Goal: Communication & Community: Share content

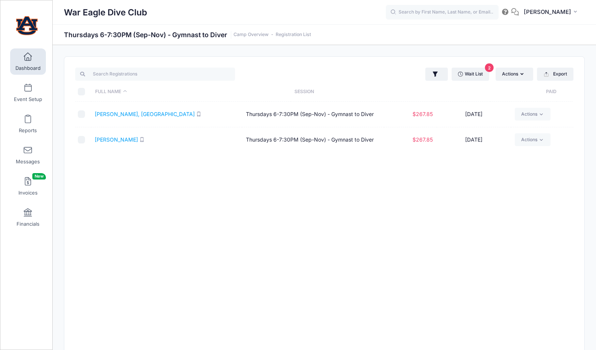
select select "10"
click at [528, 75] on button "Actions" at bounding box center [515, 74] width 38 height 13
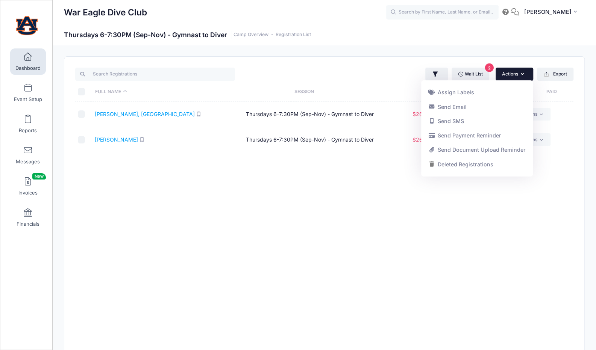
click at [478, 200] on div "Full Name Session Paid Registered Dimick, Madison Thursdays 6-7:30PM (Sep-Nov) …" at bounding box center [324, 281] width 498 height 359
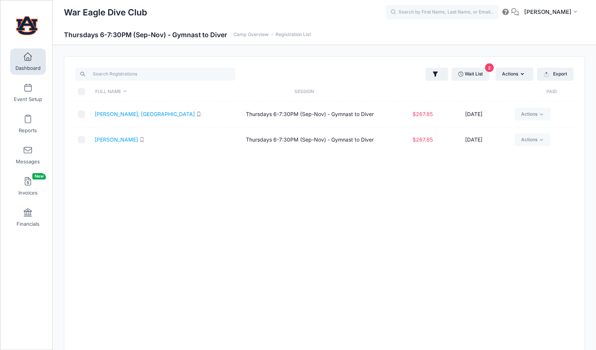
click at [30, 61] on link "Dashboard" at bounding box center [28, 62] width 36 height 26
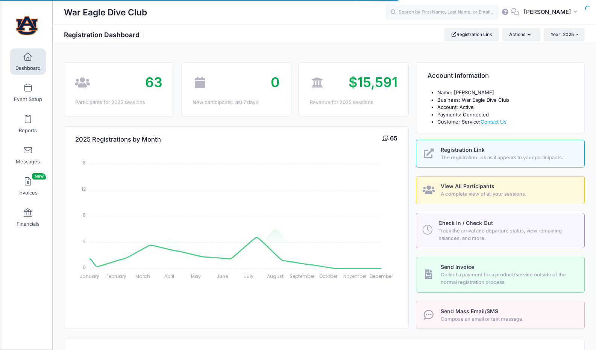
select select
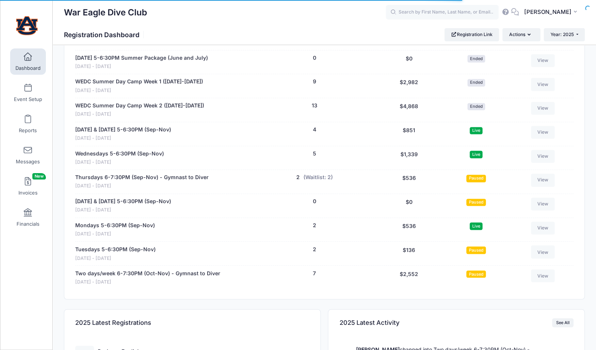
scroll to position [625, 0]
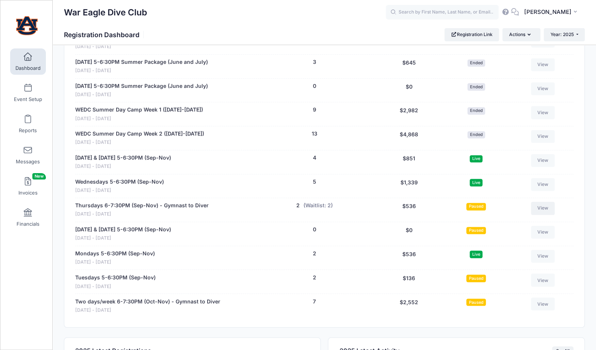
click at [549, 206] on link "View" at bounding box center [543, 208] width 24 height 13
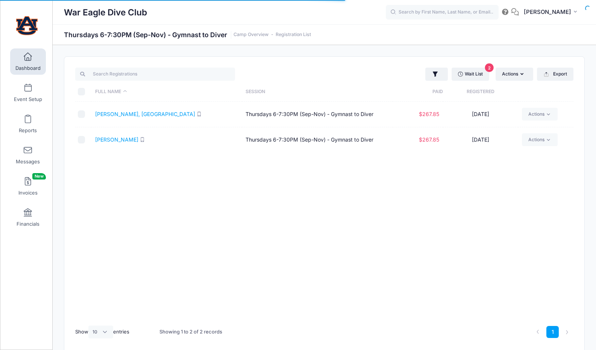
select select "10"
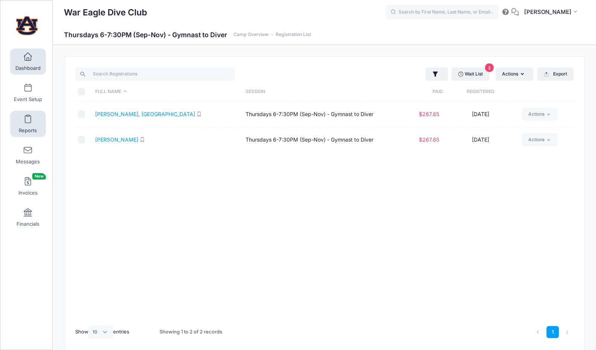
click at [33, 112] on link "Reports" at bounding box center [28, 124] width 36 height 26
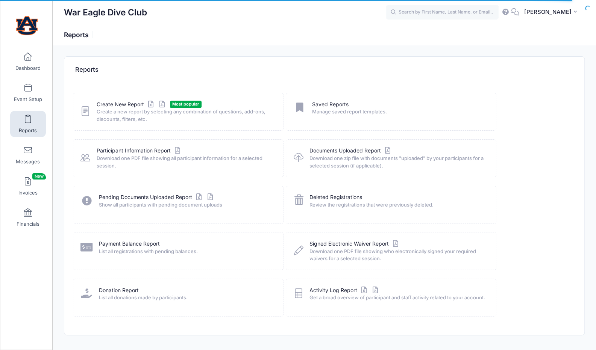
click at [33, 95] on link "Event Setup" at bounding box center [28, 93] width 36 height 26
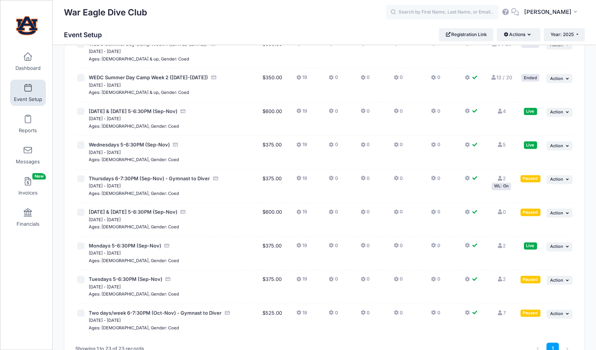
scroll to position [588, 0]
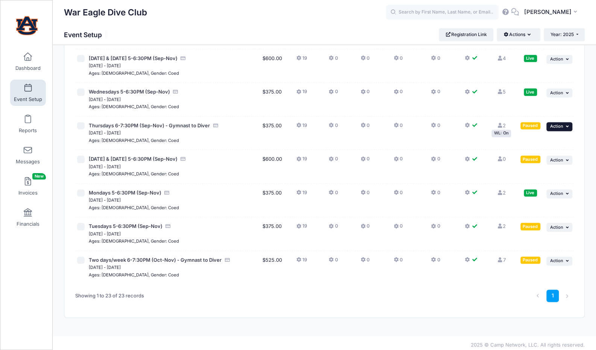
click at [559, 124] on span "Action" at bounding box center [556, 126] width 13 height 5
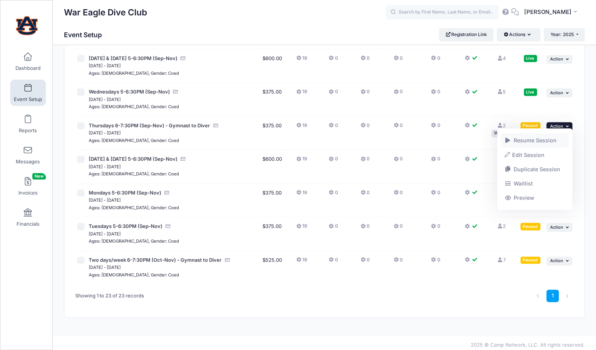
click at [551, 140] on link "Resume Session" at bounding box center [535, 140] width 68 height 14
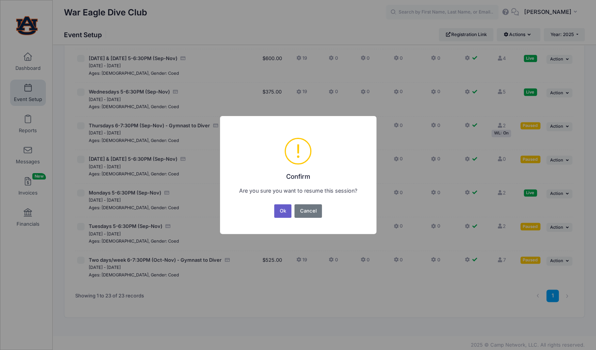
click at [281, 211] on button "Ok" at bounding box center [282, 212] width 17 height 14
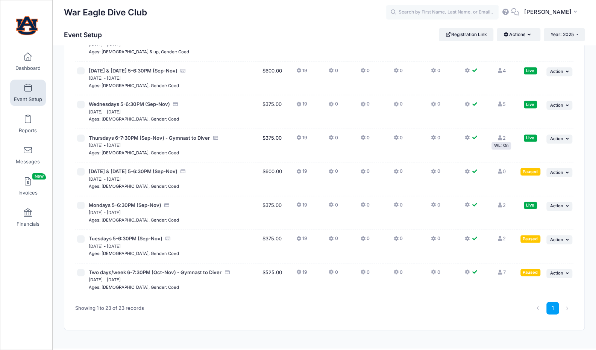
scroll to position [588, 0]
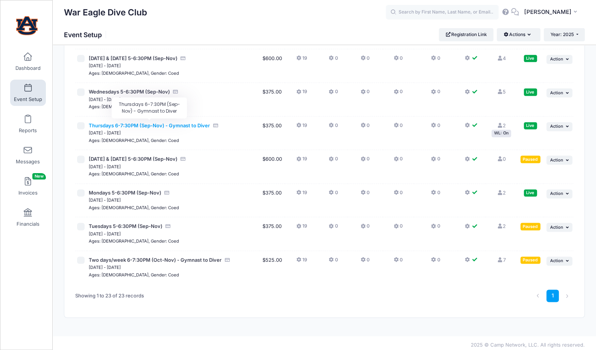
click at [151, 124] on span "Thursdays 6-7:30PM (Sep-Nov) - Gymnast to Diver" at bounding box center [149, 126] width 121 height 6
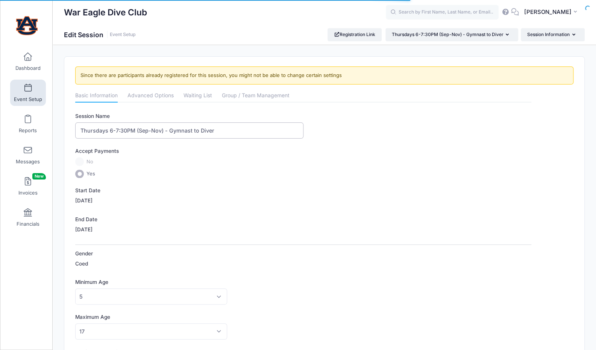
drag, startPoint x: 108, startPoint y: 131, endPoint x: 72, endPoint y: 126, distance: 36.9
drag, startPoint x: 121, startPoint y: 130, endPoint x: 110, endPoint y: 130, distance: 11.3
click at [110, 130] on input "6-7:30PM (Sep-Nov) - Gymnast to Diver" at bounding box center [189, 131] width 228 height 16
drag, startPoint x: 133, startPoint y: 130, endPoint x: 107, endPoint y: 129, distance: 26.7
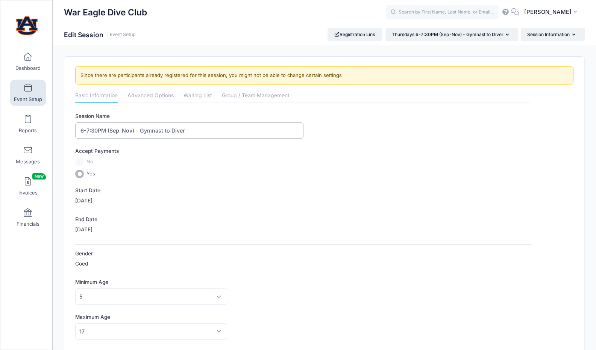
click at [107, 129] on input "6-7:30PM (Sep-Nov) - Gymnast to Diver" at bounding box center [189, 131] width 228 height 16
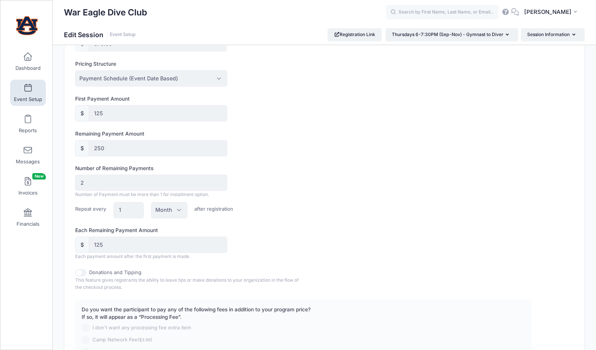
scroll to position [490, 0]
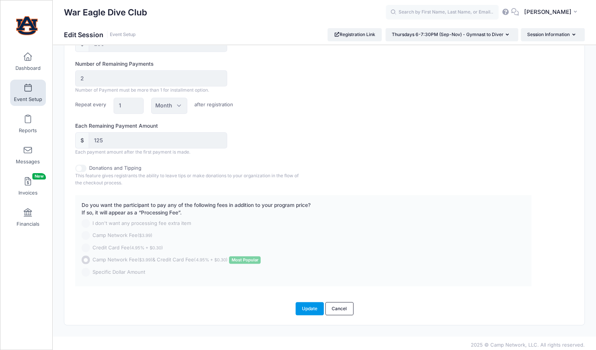
type input "6-7:30PM - Gymnast to Diver"
click at [315, 308] on button "Update" at bounding box center [310, 308] width 29 height 13
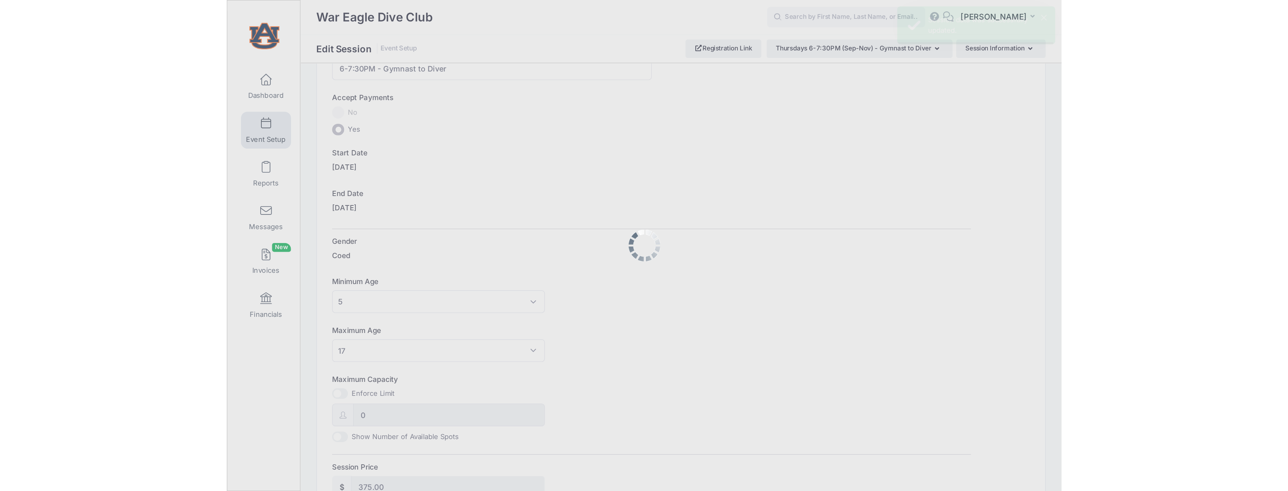
scroll to position [0, 0]
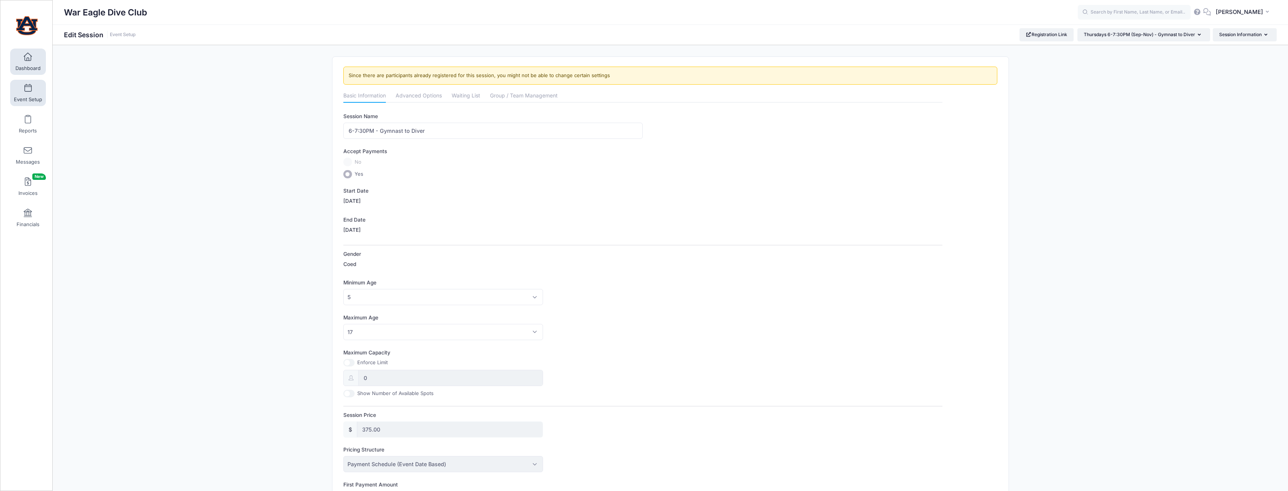
click at [28, 56] on span at bounding box center [28, 57] width 0 height 8
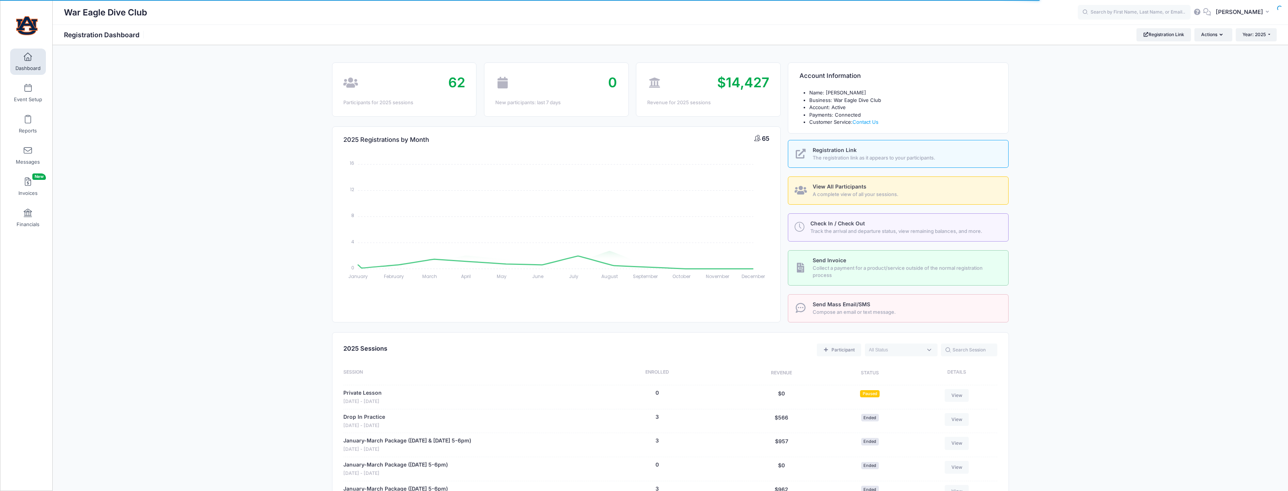
select select
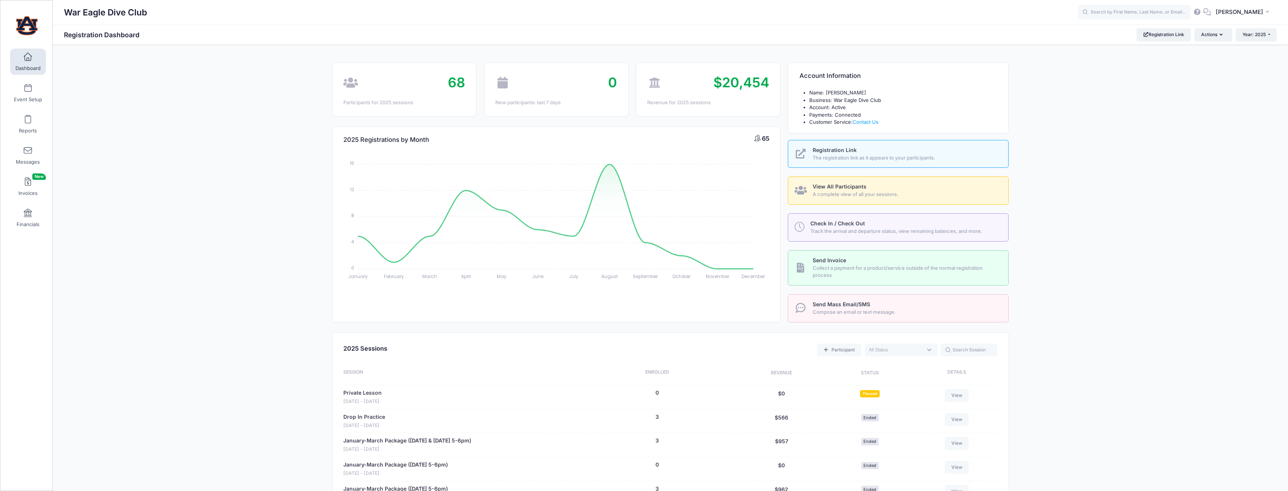
click at [848, 191] on span "A complete view of all your sessions." at bounding box center [906, 195] width 187 height 8
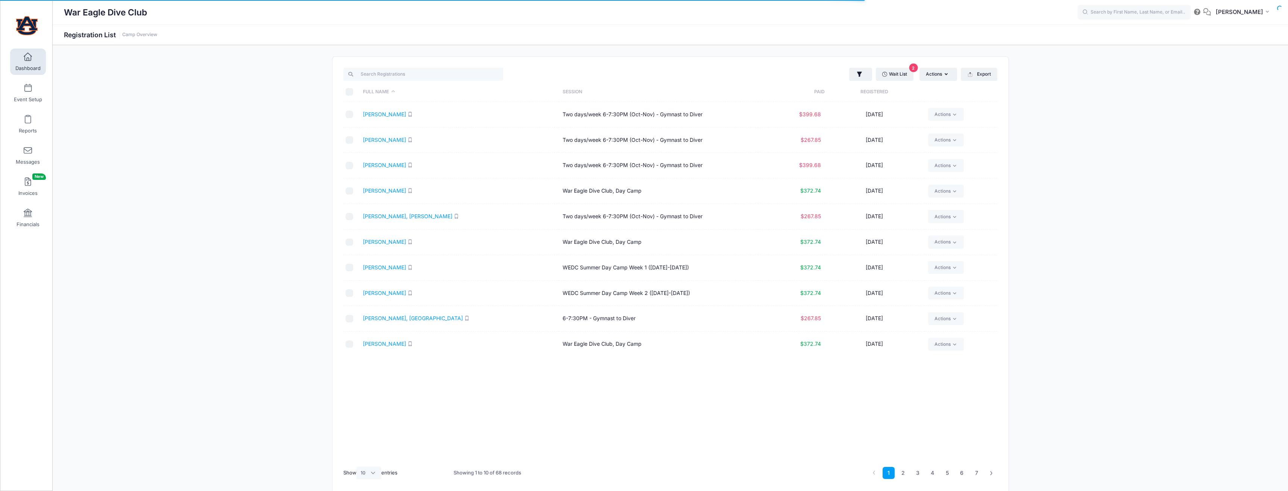
select select "10"
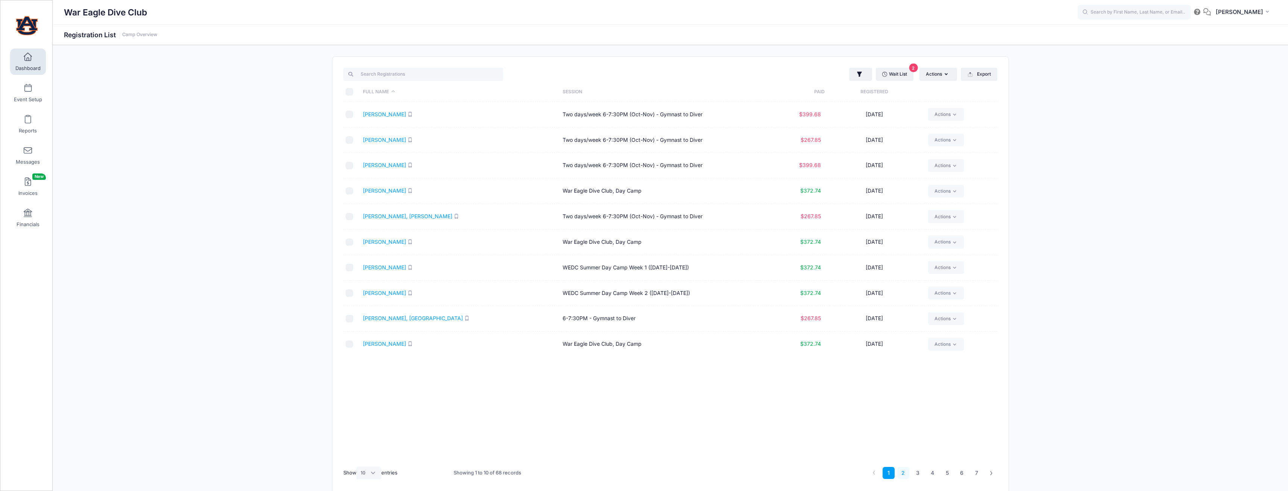
click at [898, 467] on link "2" at bounding box center [903, 473] width 12 height 12
click at [394, 141] on link "English, Brobson" at bounding box center [383, 139] width 41 height 6
select select "10"
click at [906, 472] on link "2" at bounding box center [903, 473] width 12 height 12
click at [399, 167] on link "English, Savannah" at bounding box center [400, 165] width 74 height 6
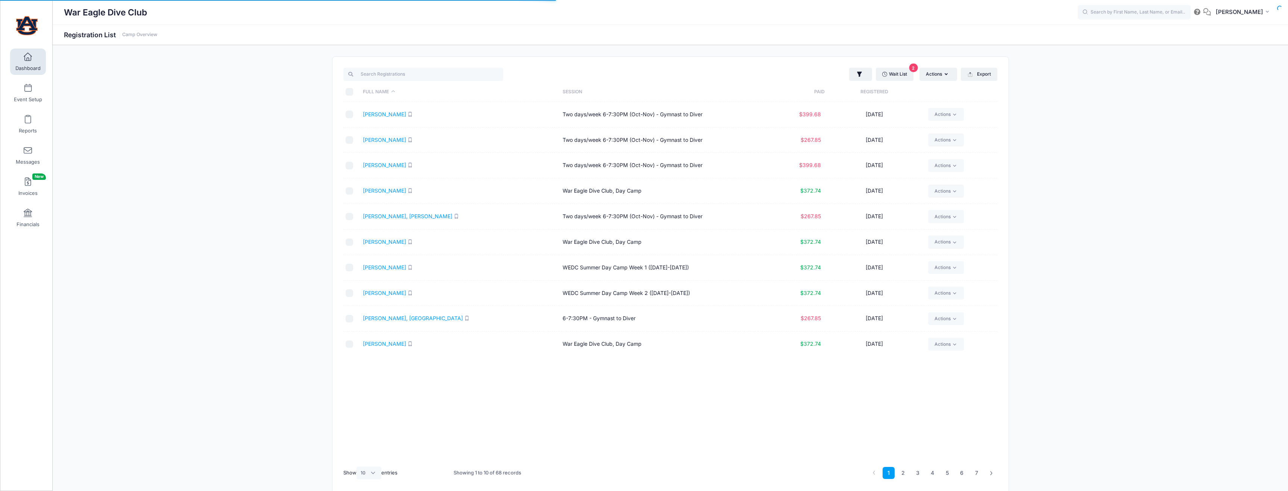
select select "10"
click at [945, 471] on link "5" at bounding box center [947, 473] width 12 height 12
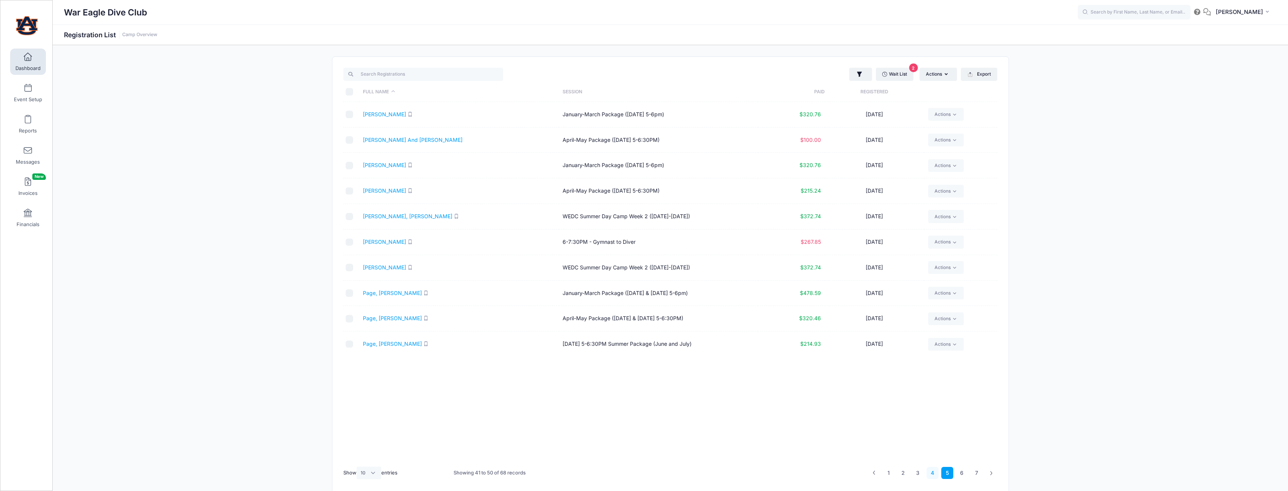
click at [931, 475] on link "4" at bounding box center [933, 473] width 12 height 12
click at [384, 319] on link "Meadows, Mae" at bounding box center [384, 318] width 43 height 6
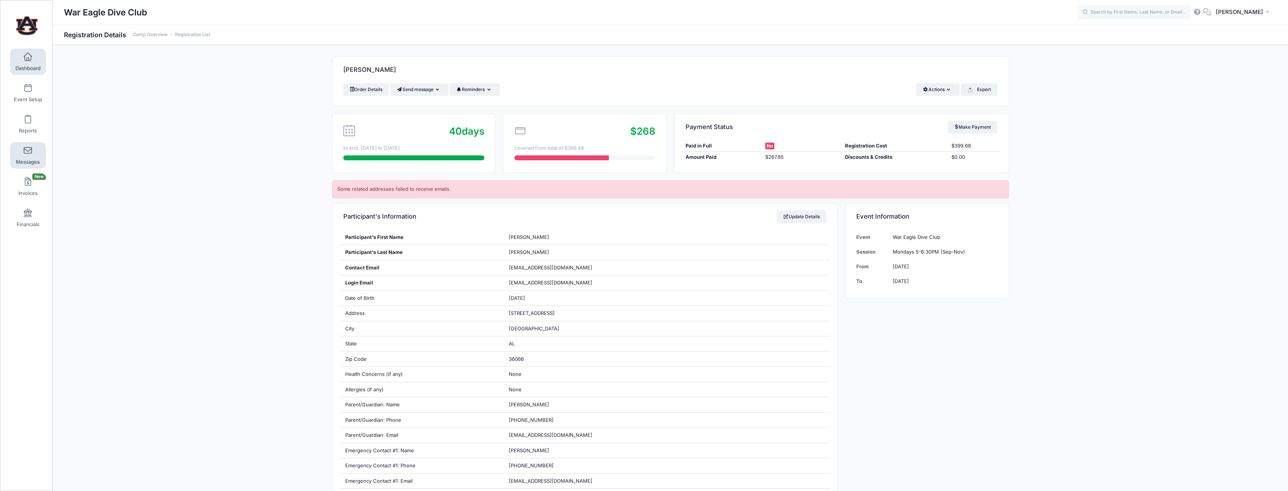
click at [28, 154] on span at bounding box center [28, 151] width 0 height 8
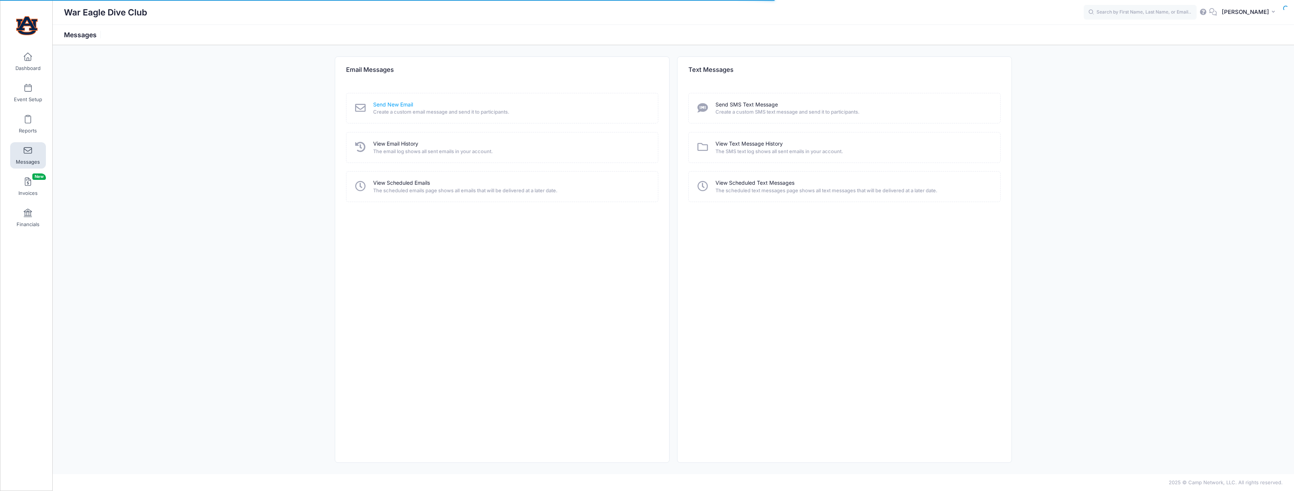
click at [392, 105] on link "Send New Email" at bounding box center [393, 105] width 40 height 8
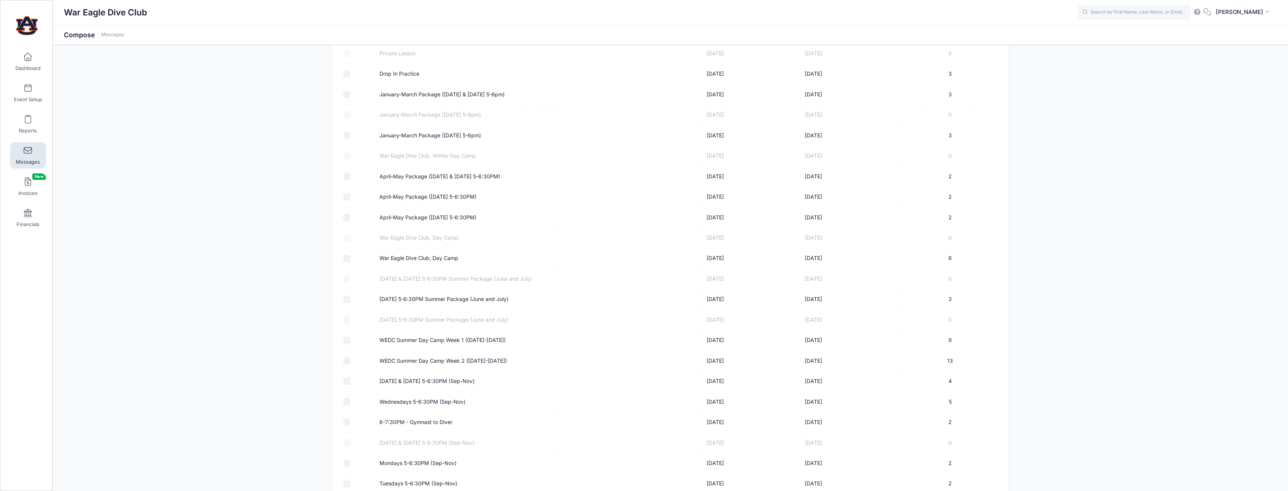
scroll to position [179, 0]
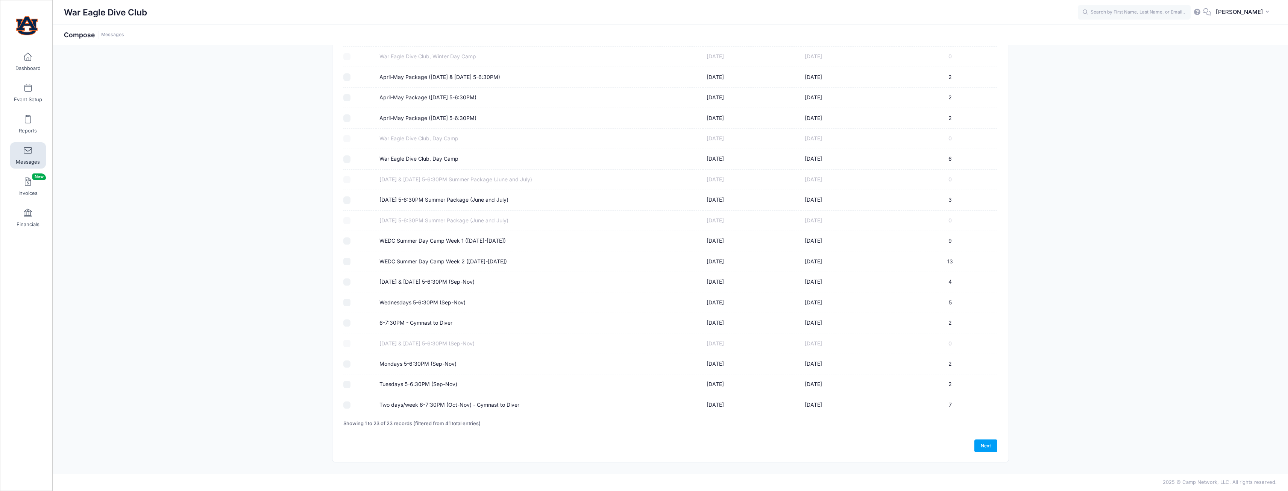
click at [421, 322] on label "6-7:30PM - Gymnast to Diver" at bounding box center [415, 323] width 73 height 8
click at [351, 322] on input "6-7:30PM - Gymnast to Diver" at bounding box center [347, 323] width 8 height 8
checkbox input "true"
click at [416, 404] on label "Two days/week 6-7:30PM (Oct-Nov) - Gymnast to Diver" at bounding box center [449, 405] width 140 height 8
click at [351, 404] on input "Two days/week 6-7:30PM (Oct-Nov) - Gymnast to Diver" at bounding box center [347, 405] width 8 height 8
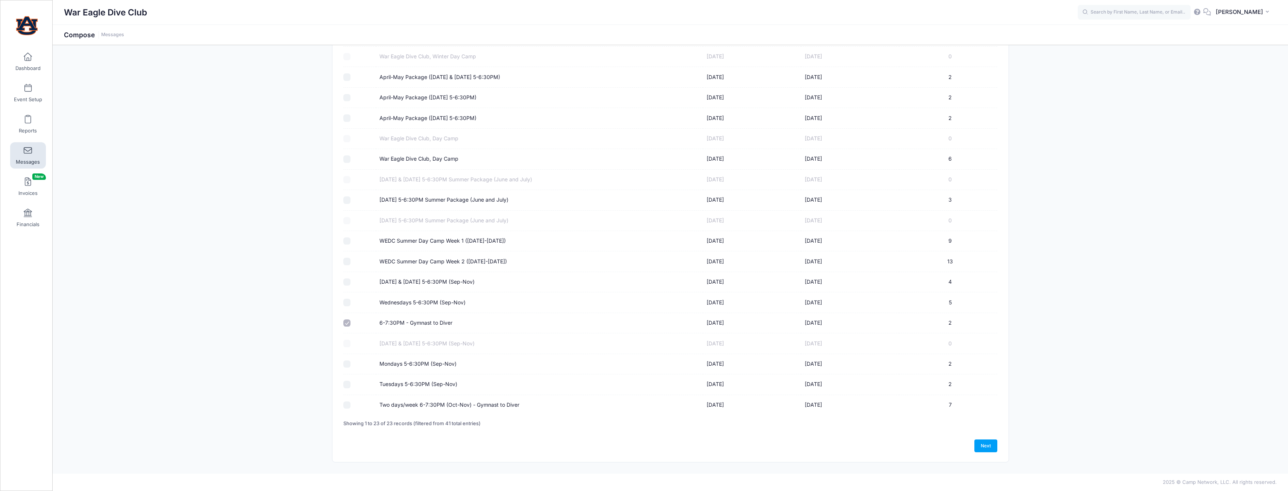
checkbox input "true"
click at [987, 442] on link "Next" at bounding box center [985, 445] width 23 height 13
select select "50"
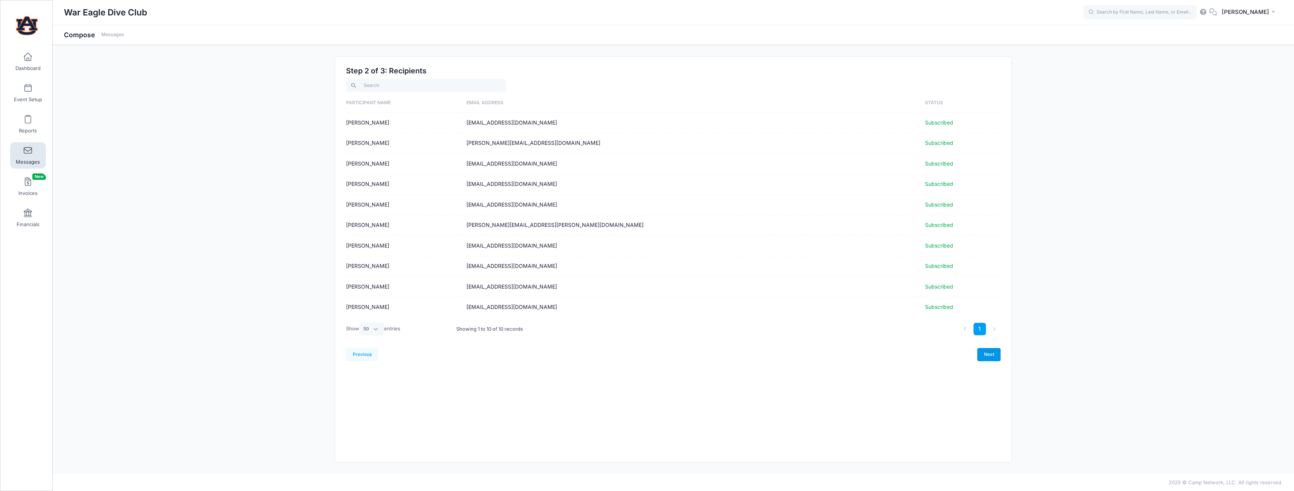
click at [996, 356] on link "Next" at bounding box center [988, 354] width 23 height 13
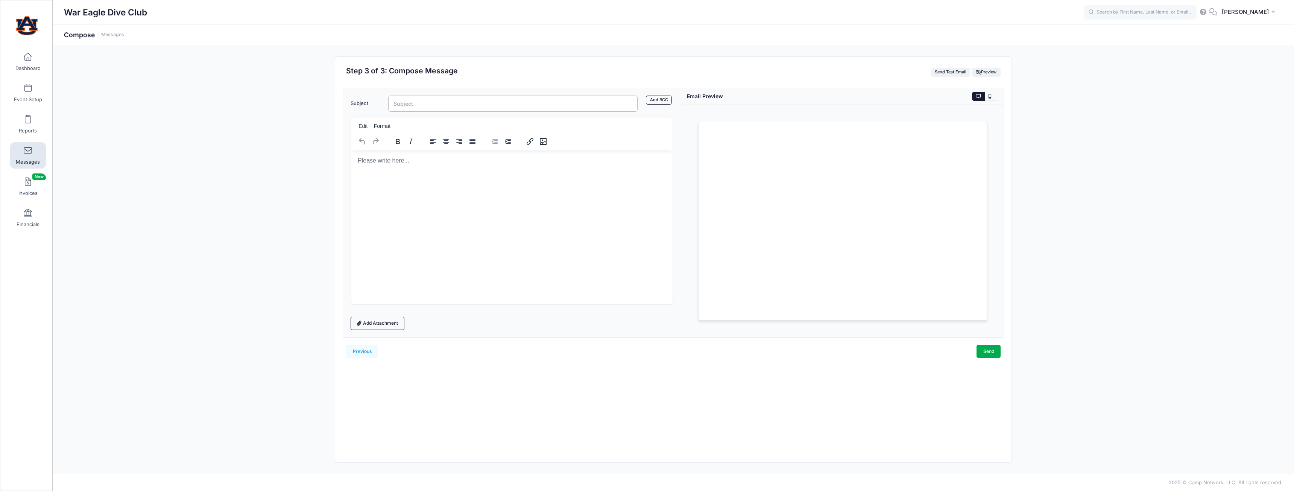
click at [530, 100] on input "Subject" at bounding box center [512, 104] width 249 height 16
type input "Important Dates"
click at [512, 170] on html at bounding box center [511, 160] width 321 height 20
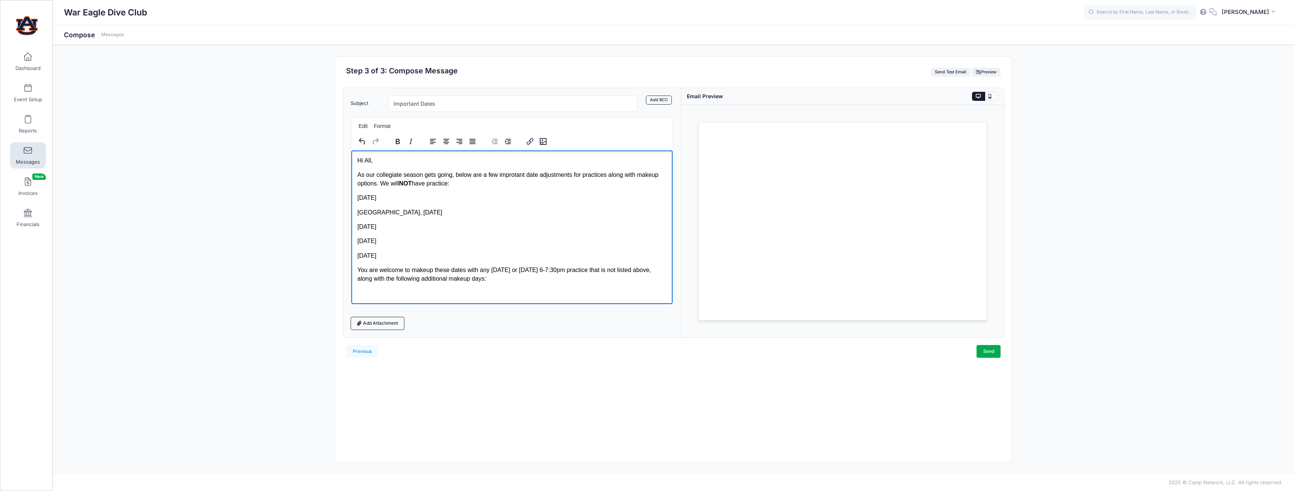
click at [472, 270] on p "You are welcome to makeup these dates with any Tuesday or Wednesday 6-7:30pm pr…" at bounding box center [511, 273] width 309 height 17
click at [532, 278] on p "You are welcome to makeup these dates by attending any Tuesday or Wednesday 6-7…" at bounding box center [511, 273] width 309 height 17
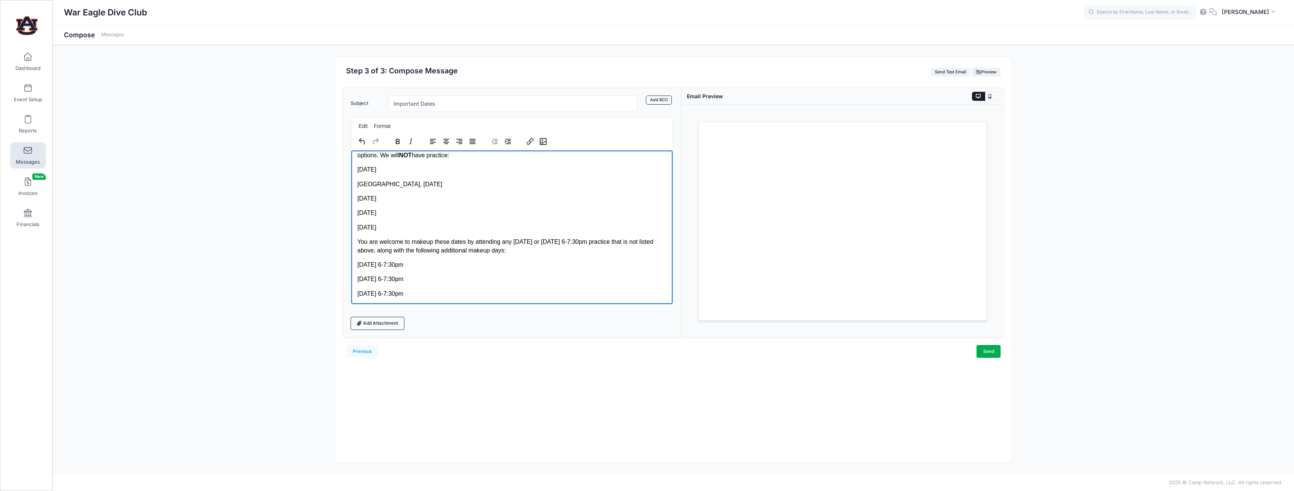
click at [463, 243] on p "You are welcome to makeup these dates by attending any Tuesday or Wednesday 6-7…" at bounding box center [511, 245] width 309 height 17
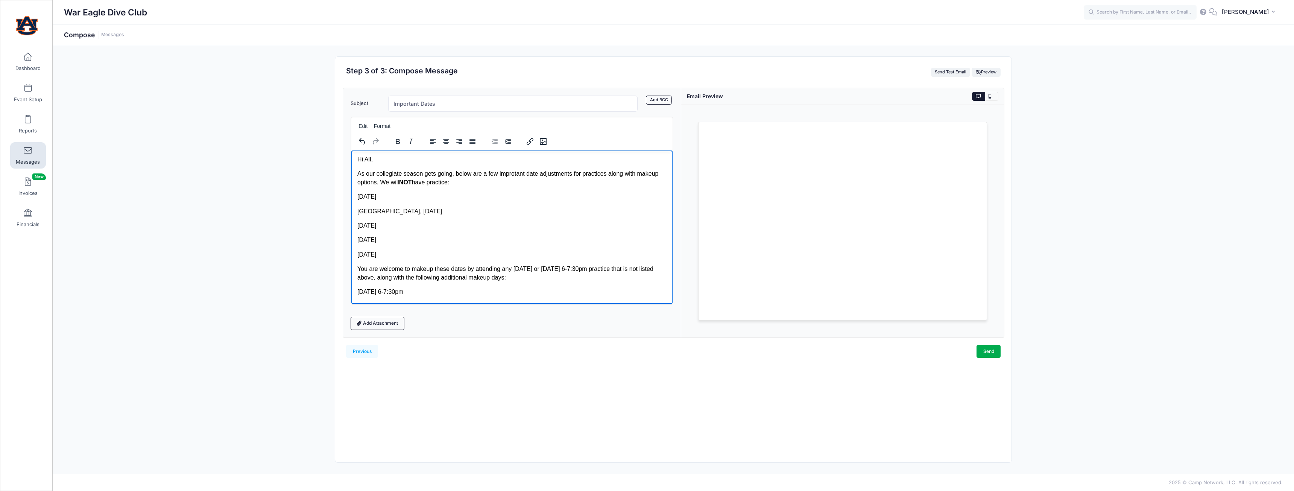
scroll to position [0, 0]
click at [607, 176] on p "As our collegiate season gets going, below are a few improtant date adjustments…" at bounding box center [511, 178] width 309 height 17
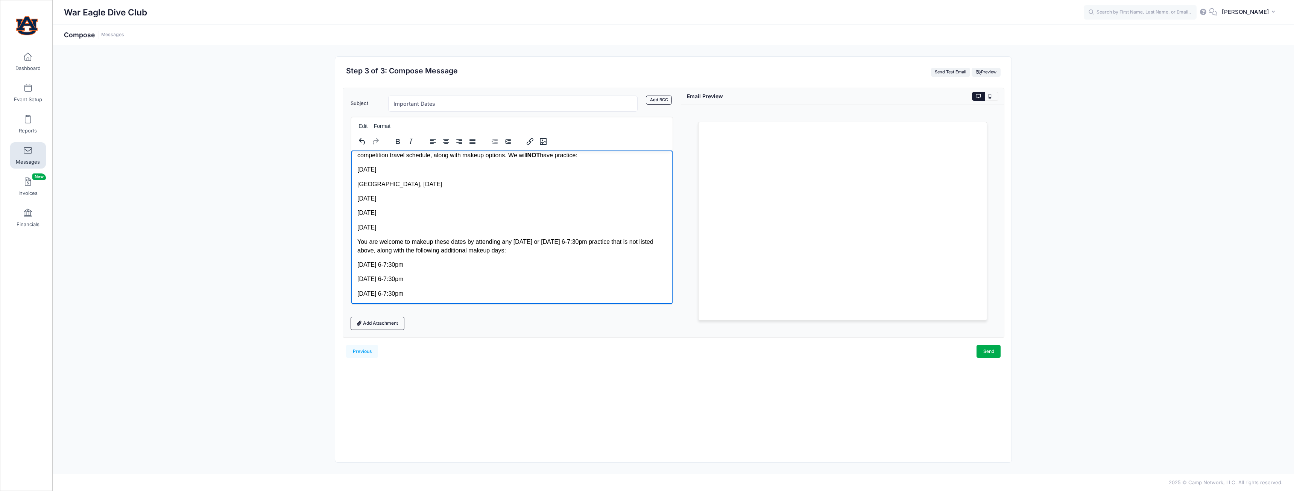
click at [526, 290] on p "Monday, November 10th from 6-7:30pm" at bounding box center [511, 293] width 309 height 8
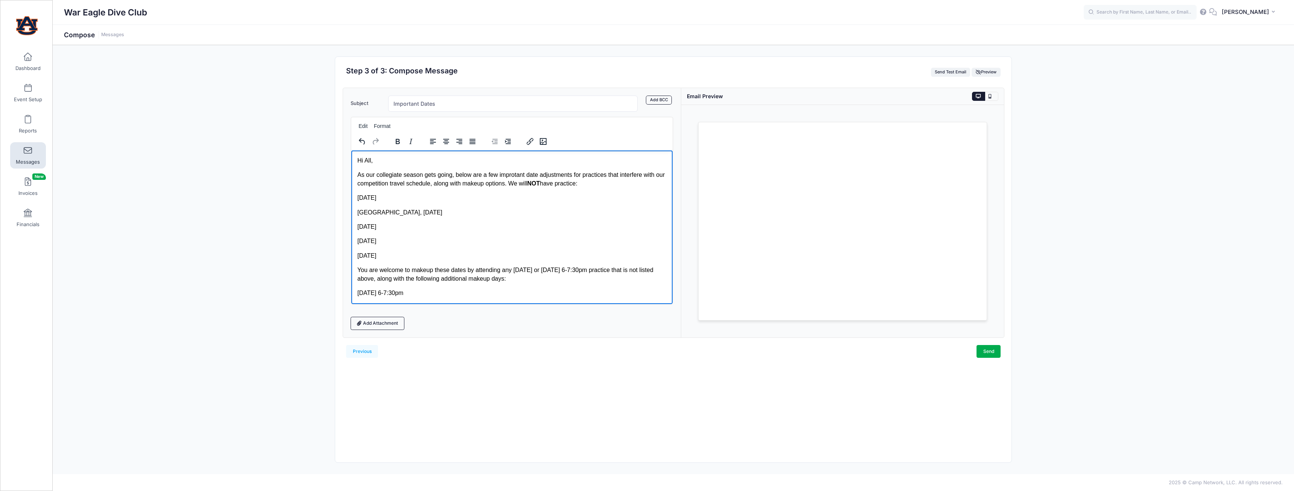
scroll to position [51, 0]
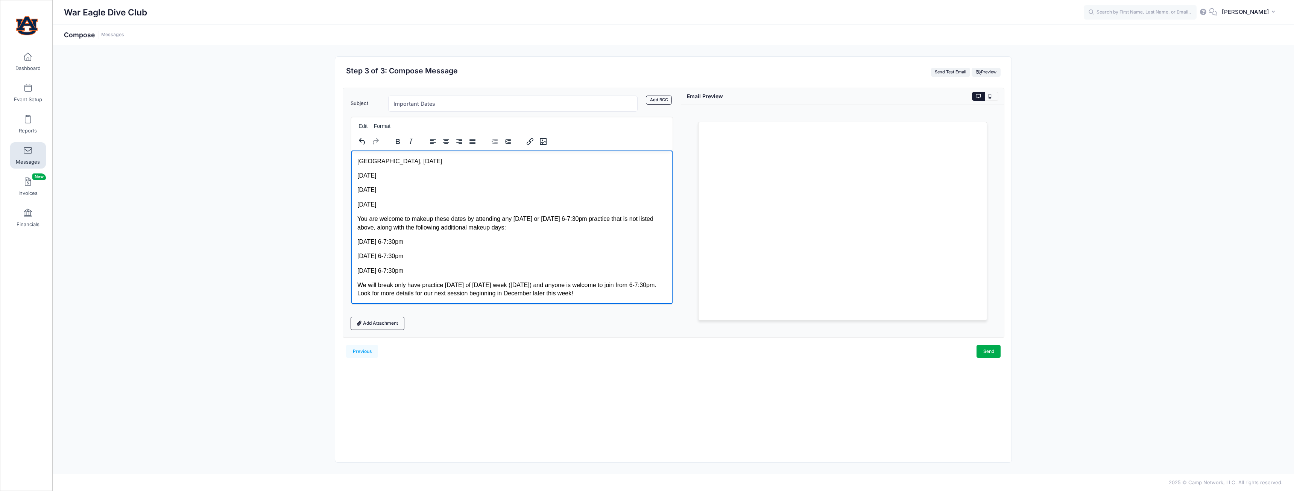
drag, startPoint x: 357, startPoint y: 161, endPoint x: 631, endPoint y: 295, distance: 304.9
click at [631, 295] on body "Hi All, As our collegiate season gets going, below are a few improtant date adj…" at bounding box center [511, 201] width 309 height 193
copy body "Hi All, As our collegiate season gets going, below are a few improtant date adj…"
click at [562, 248] on body "Hi All, As our collegiate season gets going, below are a few improtant date adj…" at bounding box center [511, 201] width 309 height 193
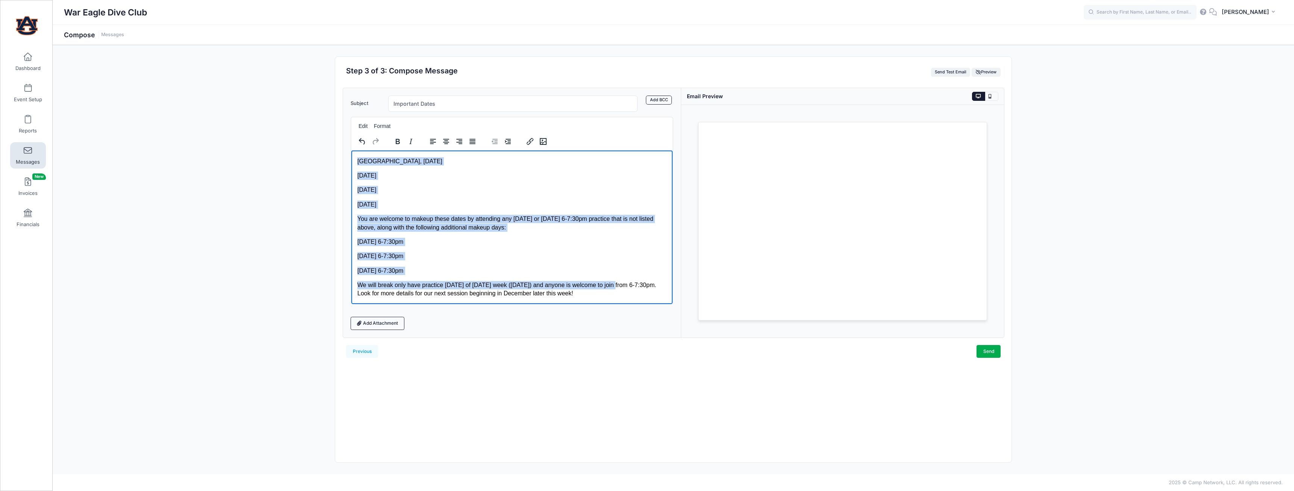
drag, startPoint x: 357, startPoint y: 162, endPoint x: 637, endPoint y: 314, distance: 318.9
click at [637, 303] on html "Hi All, As our collegiate season gets going, below are a few improtant date adj…" at bounding box center [511, 201] width 321 height 205
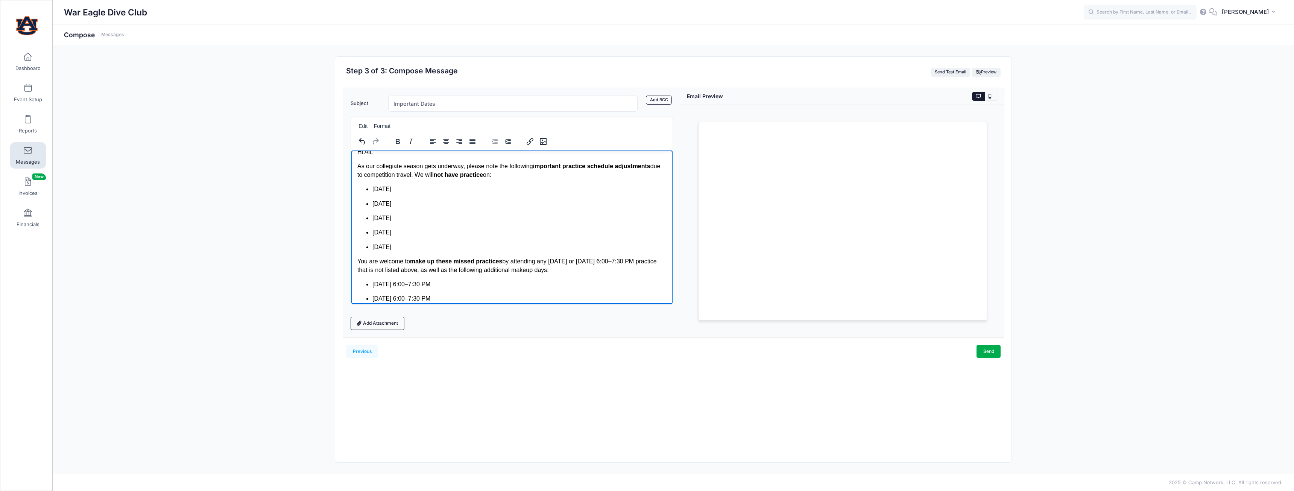
scroll to position [0, 0]
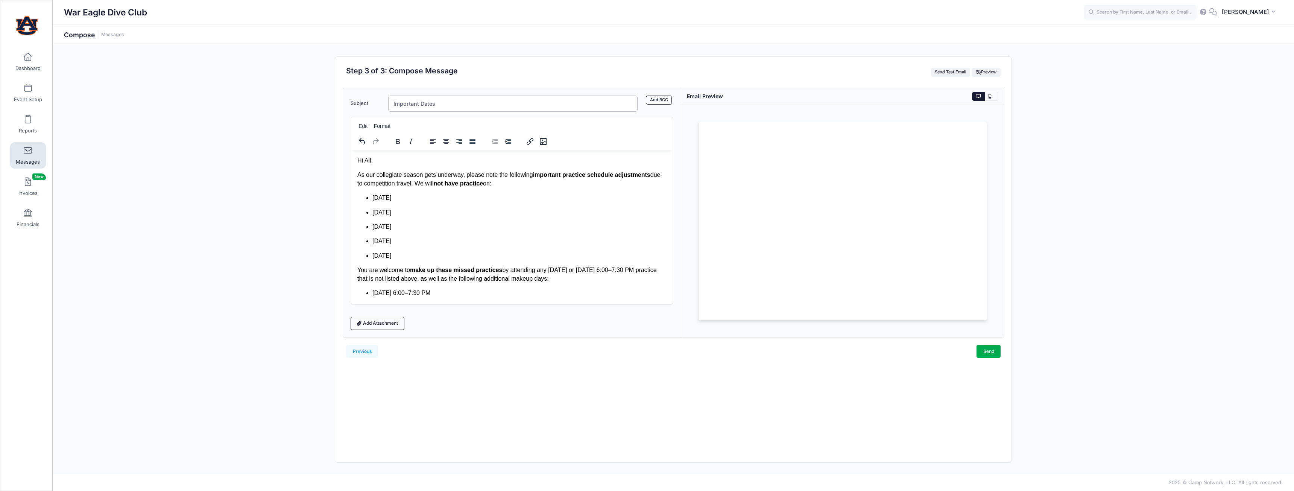
drag, startPoint x: 444, startPoint y: 103, endPoint x: 386, endPoint y: 104, distance: 57.9
click at [386, 104] on div "Important Dates" at bounding box center [512, 104] width 257 height 16
type input "P"
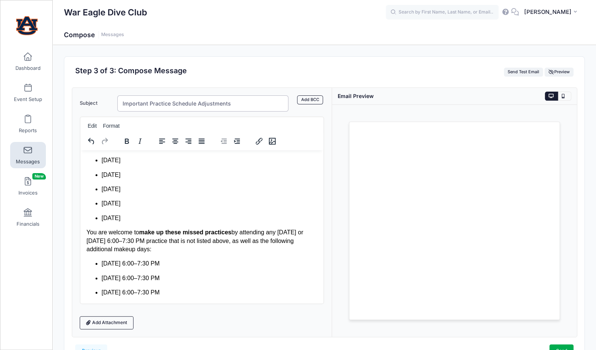
scroll to position [38, 0]
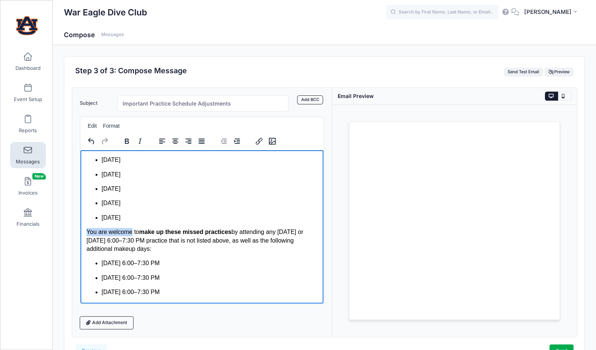
drag, startPoint x: 130, startPoint y: 242, endPoint x: 86, endPoint y: 244, distance: 43.7
click at [86, 244] on p "You are welcome to make up these missed practices by attending any Tuesday or W…" at bounding box center [201, 240] width 231 height 25
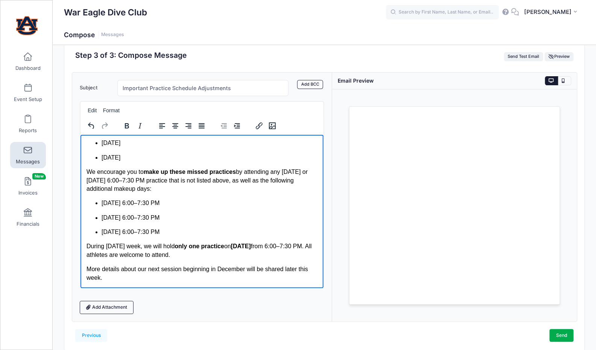
scroll to position [17, 0]
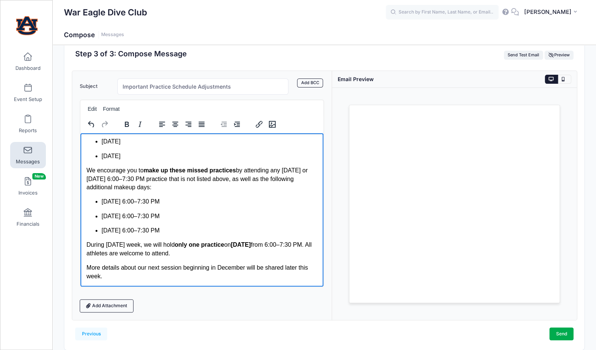
click at [86, 246] on p "During Thanksgiving week, we will hold only one practice on Monday, November 24…" at bounding box center [201, 249] width 231 height 17
click at [121, 246] on p "In addition, During Thanksgiving week, we will hold only one practice on Monday…" at bounding box center [201, 249] width 231 height 17
click at [173, 250] on p "In addition, during Thanksgiving week, we will hold only one practice on Monday…" at bounding box center [201, 249] width 231 height 17
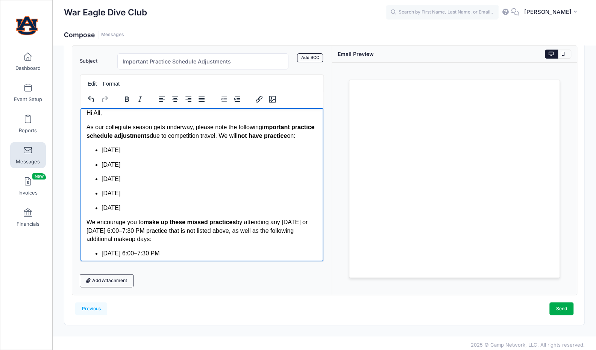
scroll to position [0, 0]
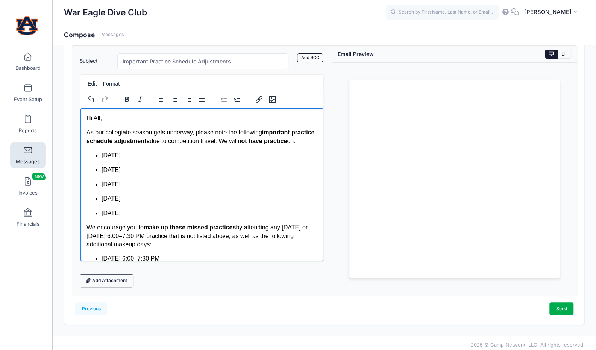
click at [113, 121] on p "Hi All," at bounding box center [201, 118] width 231 height 8
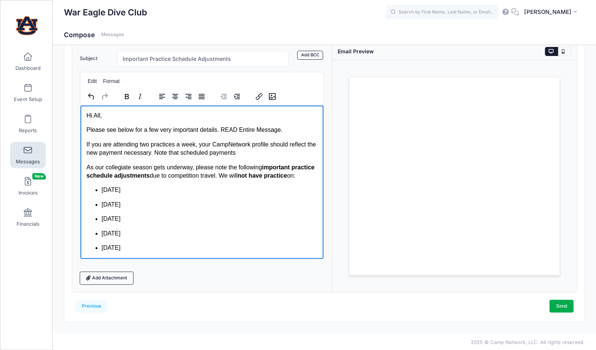
click at [190, 153] on p "If you are attending two practices a week, your CampNetwork profile should refl…" at bounding box center [201, 148] width 231 height 17
click at [269, 153] on p "If you are attending two practices a week, your CampNetwork profile should refl…" at bounding box center [201, 148] width 231 height 17
drag, startPoint x: 305, startPoint y: 154, endPoint x: 162, endPoint y: 156, distance: 142.9
click at [162, 156] on p "If you are attending two practices a week, your CampNetwork profile should refl…" at bounding box center [201, 148] width 231 height 17
click at [281, 144] on p "If you are attending two practices a week, your CampNetwork profile should refl…" at bounding box center [201, 148] width 231 height 17
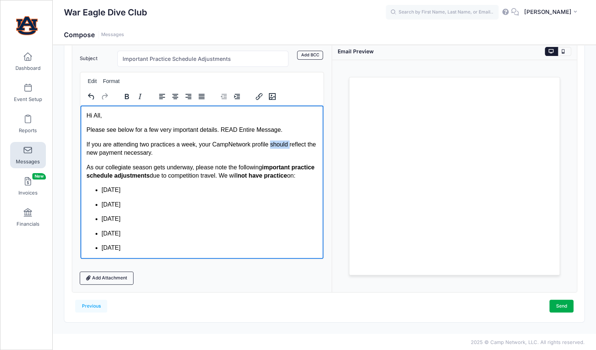
click at [281, 144] on p "If you are attending two practices a week, your CampNetwork profile should refl…" at bounding box center [201, 148] width 231 height 17
click at [300, 145] on p "If you are attending two practices a week, your CampNetwork profile now reflect…" at bounding box center [201, 148] width 231 height 17
click at [247, 148] on p "If you are attending two practices a week, your CampNetwork profile now reflect…" at bounding box center [201, 148] width 231 height 17
click at [214, 153] on p "If you are attending two practices a week, your CampNetwork profile now reflect…" at bounding box center [201, 148] width 231 height 17
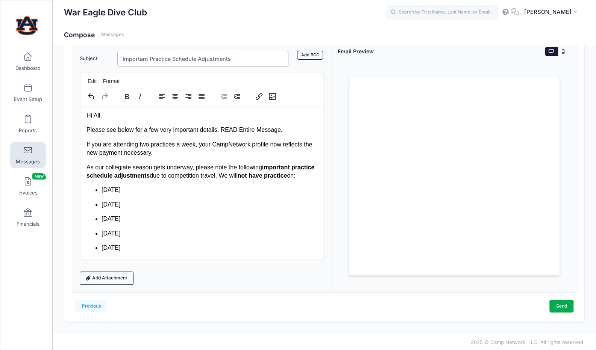
drag, startPoint x: 232, startPoint y: 59, endPoint x: 148, endPoint y: 64, distance: 84.4
click at [148, 64] on input "Important Practice Schedule Adjustments" at bounding box center [202, 59] width 171 height 16
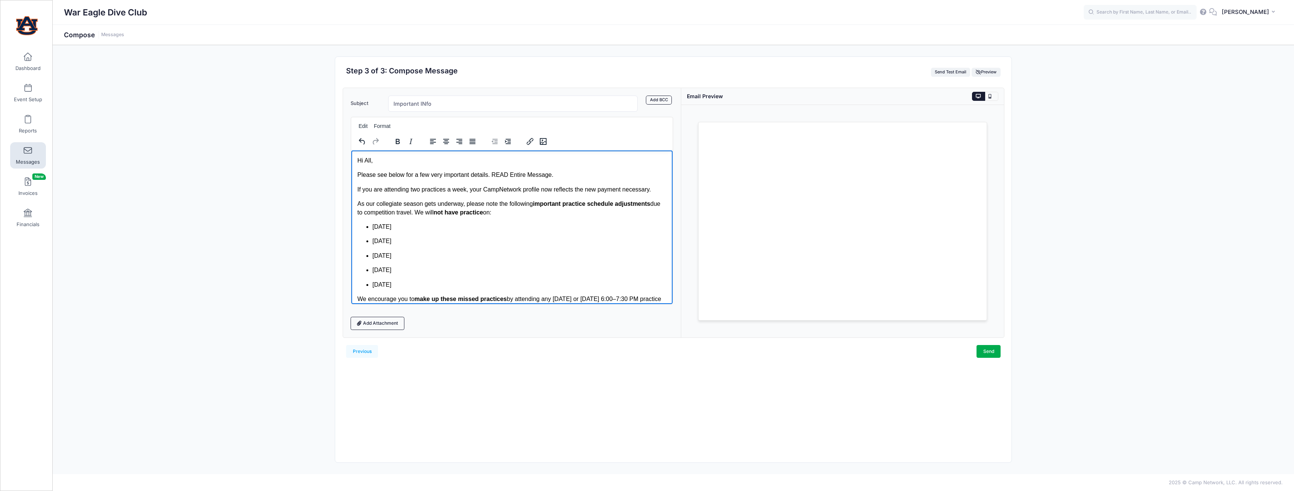
drag, startPoint x: 557, startPoint y: 176, endPoint x: 490, endPoint y: 173, distance: 67.0
click at [490, 173] on p "Please see below for a few very important details. READ Entire Message." at bounding box center [511, 174] width 309 height 8
click at [652, 191] on p "If you are attending two practices a week, your CampNetwork profile now reflect…" at bounding box center [511, 189] width 309 height 8
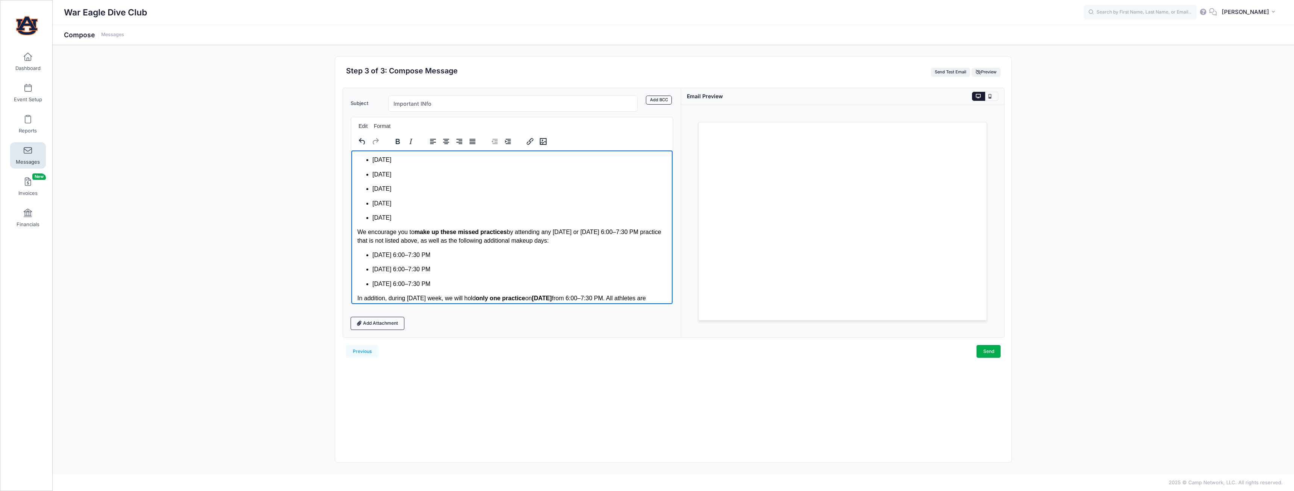
scroll to position [103, 0]
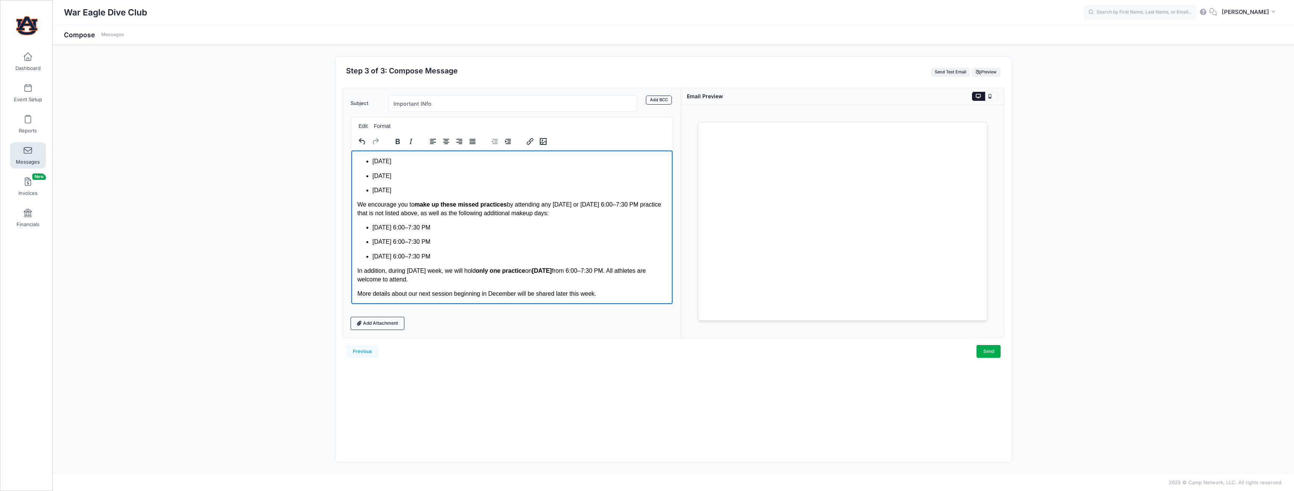
click at [422, 282] on p "In addition, during Thanksgiving week, we will hold only one practice on Monday…" at bounding box center [511, 274] width 309 height 17
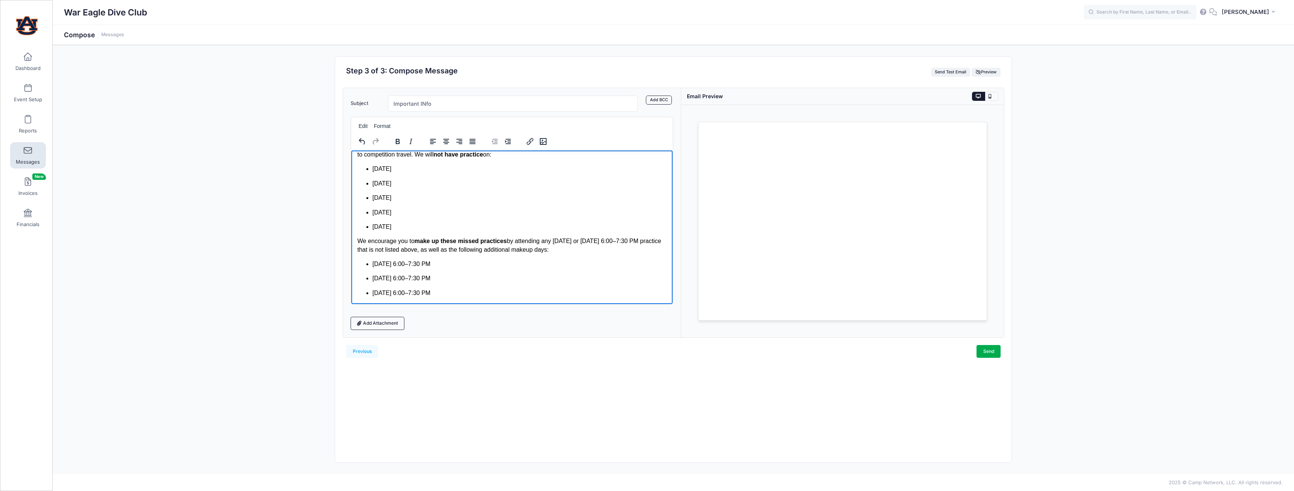
scroll to position [75, 0]
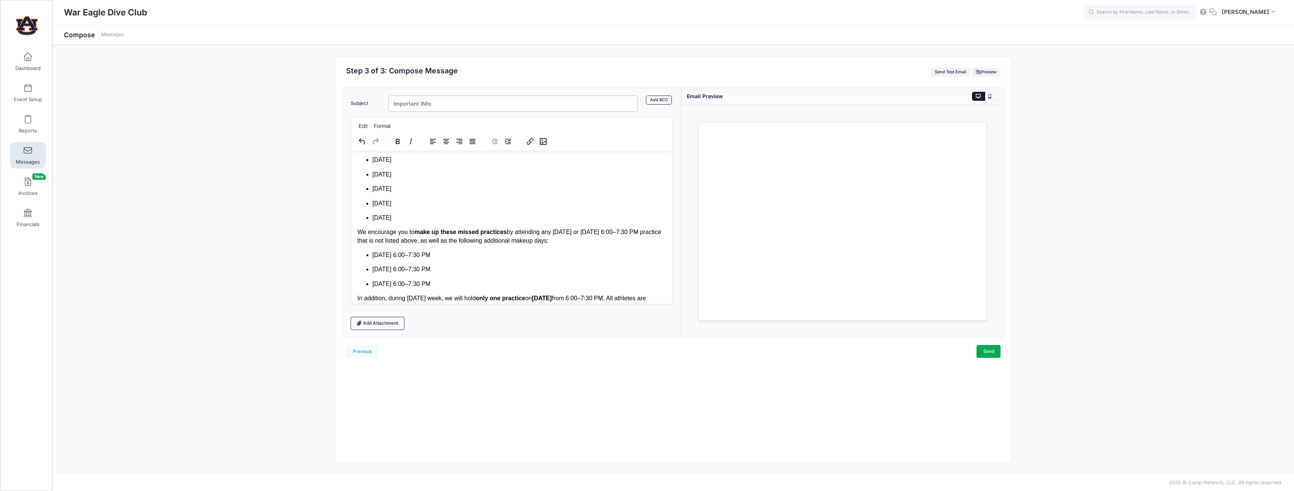
click at [422, 105] on input "Important INfo" at bounding box center [512, 104] width 249 height 16
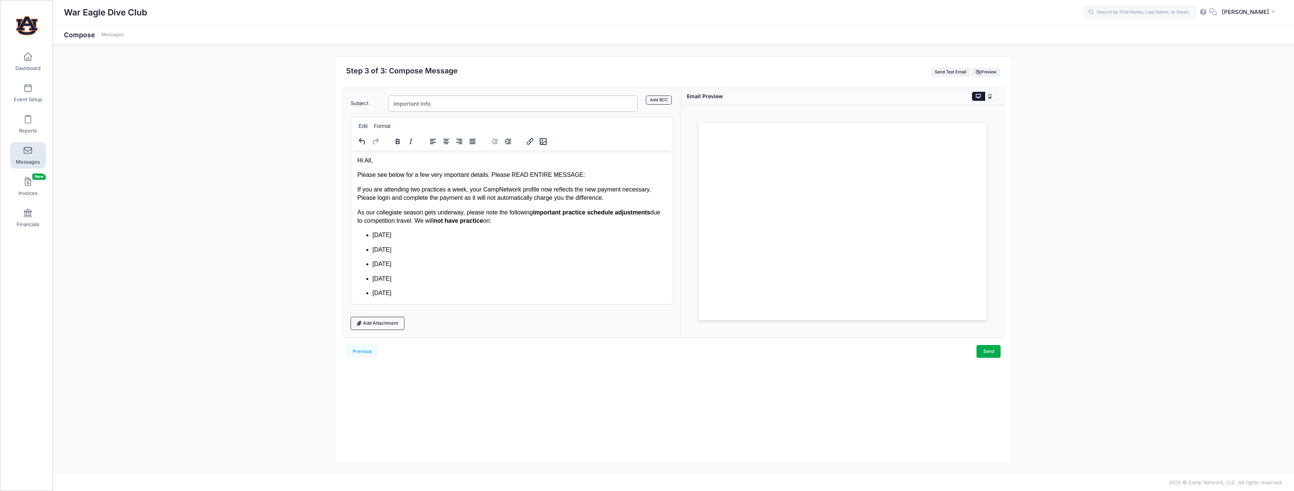
type input "Important Info"
click at [690, 352] on div "Send" at bounding box center [836, 351] width 327 height 13
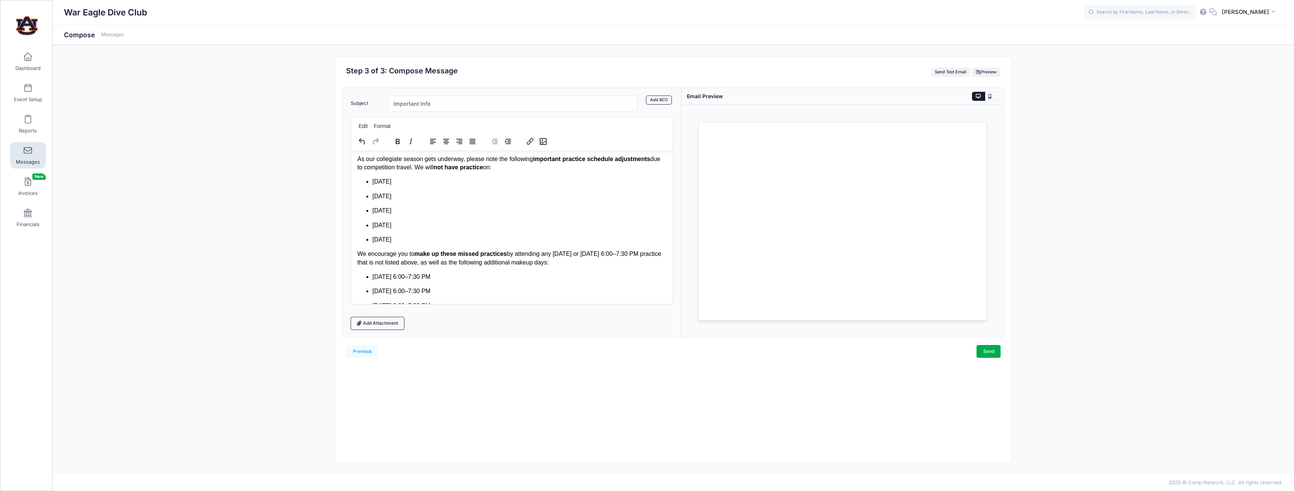
scroll to position [103, 0]
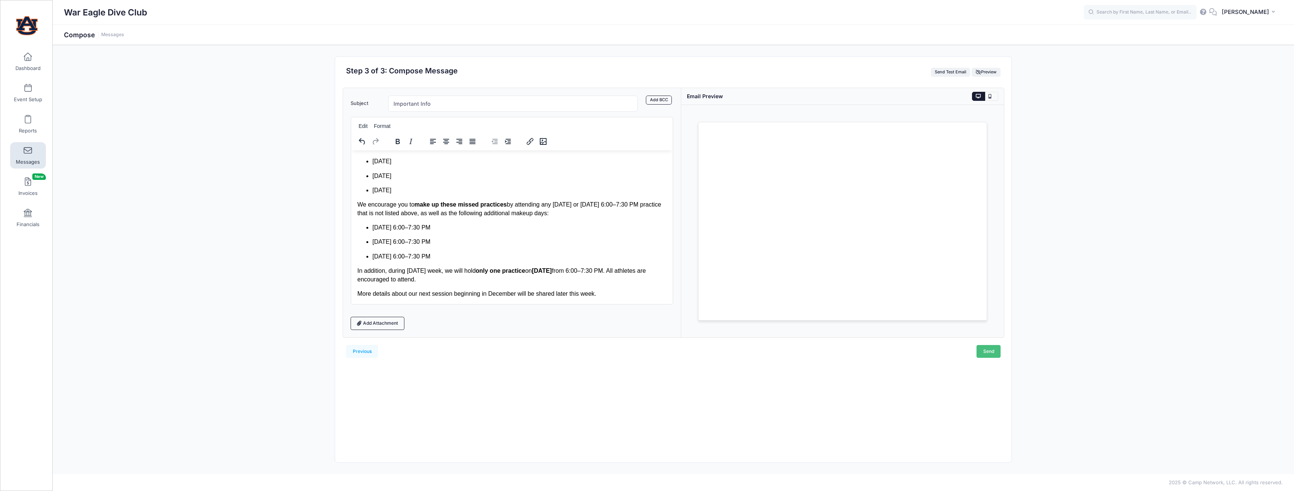
click at [989, 347] on link "Send" at bounding box center [988, 351] width 24 height 13
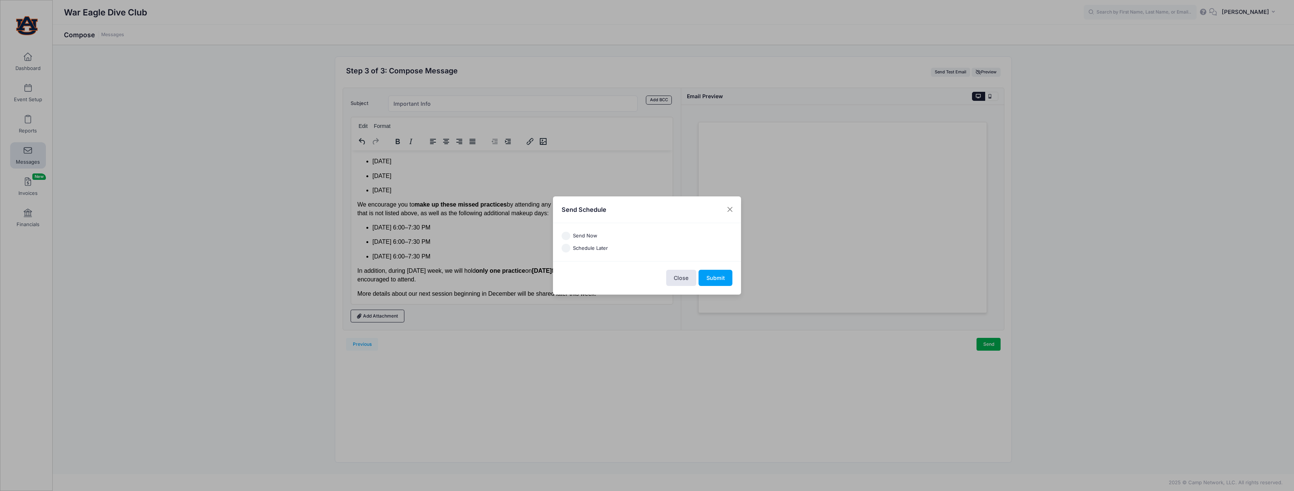
click at [587, 234] on label "Send Now" at bounding box center [585, 236] width 24 height 8
click at [570, 234] on input "Send Now" at bounding box center [565, 236] width 9 height 9
radio input "true"
click at [716, 278] on button "Submit" at bounding box center [715, 278] width 34 height 16
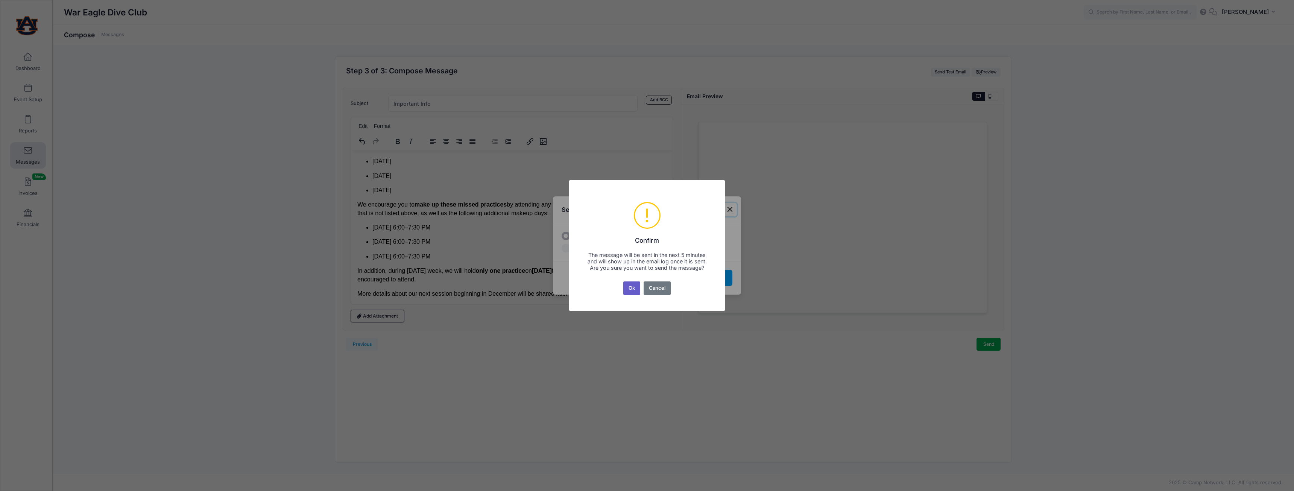
click at [627, 285] on button "Ok" at bounding box center [631, 288] width 17 height 14
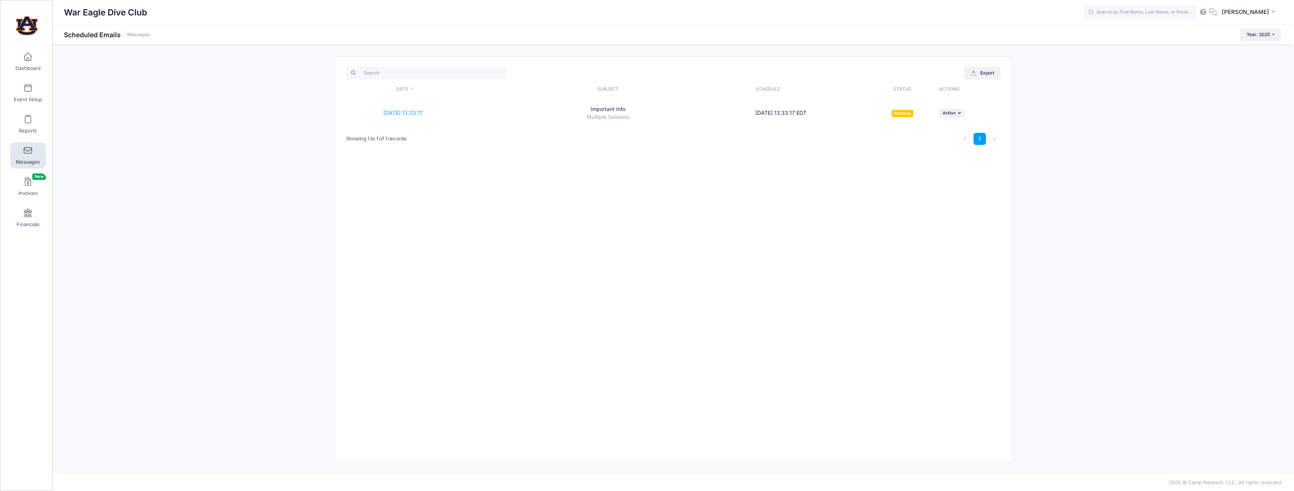
click at [35, 153] on link "Messages" at bounding box center [28, 155] width 36 height 26
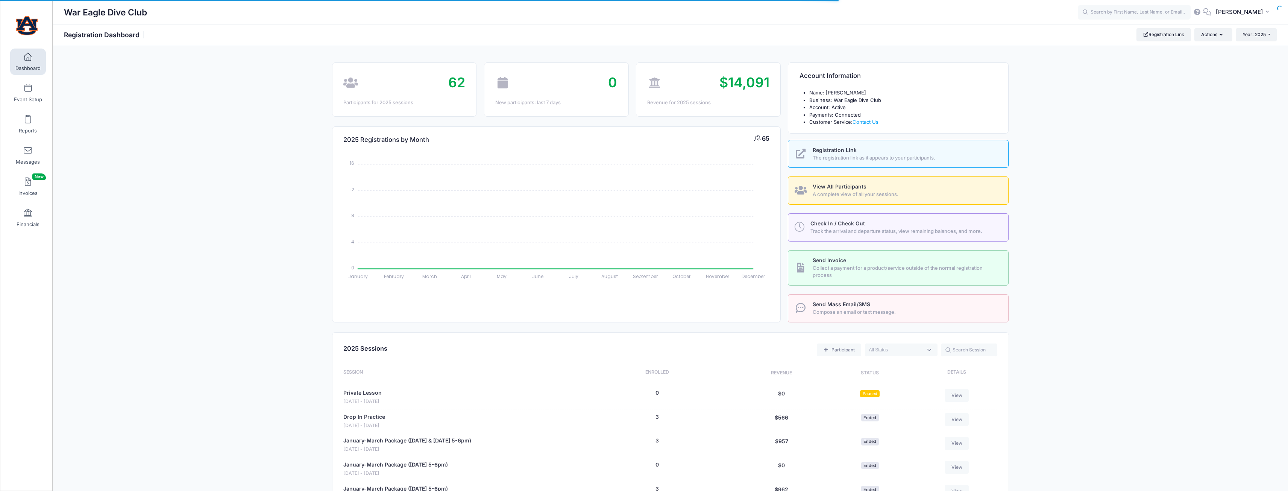
select select
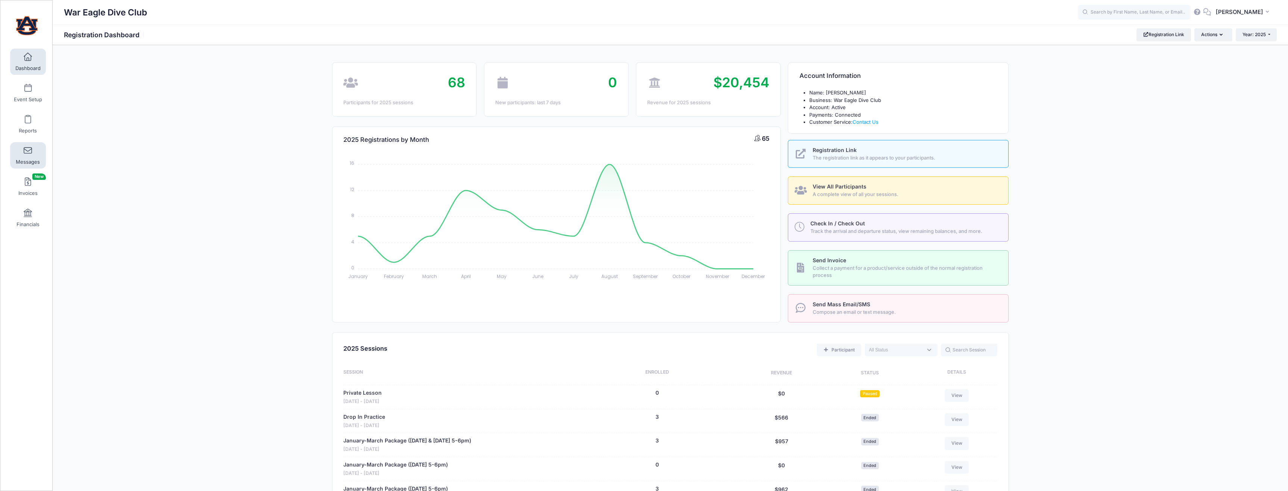
click at [20, 149] on link "Messages" at bounding box center [28, 155] width 36 height 26
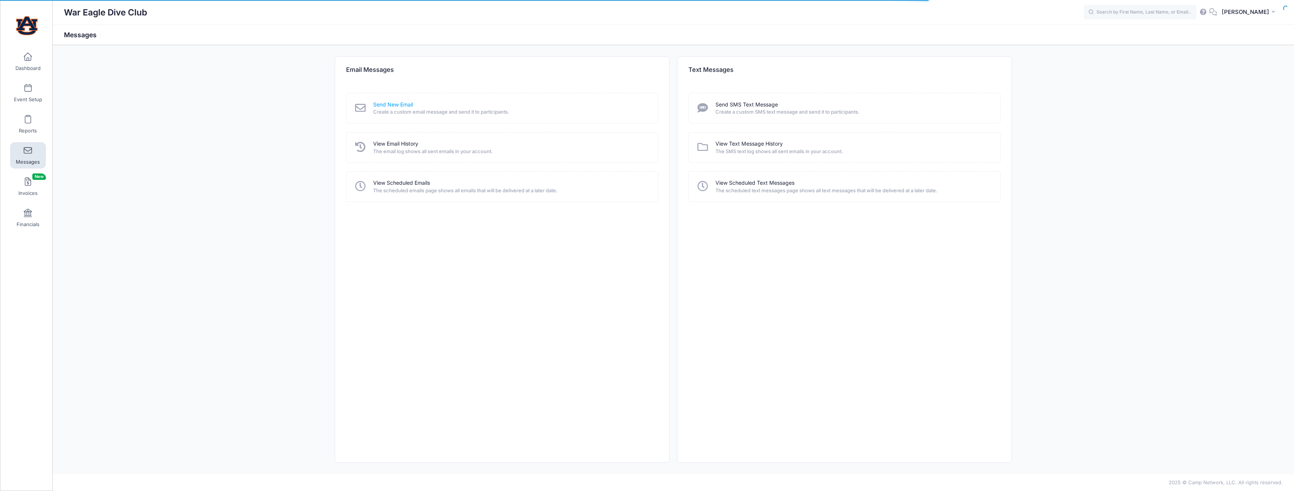
click at [403, 105] on link "Send New Email" at bounding box center [393, 105] width 40 height 8
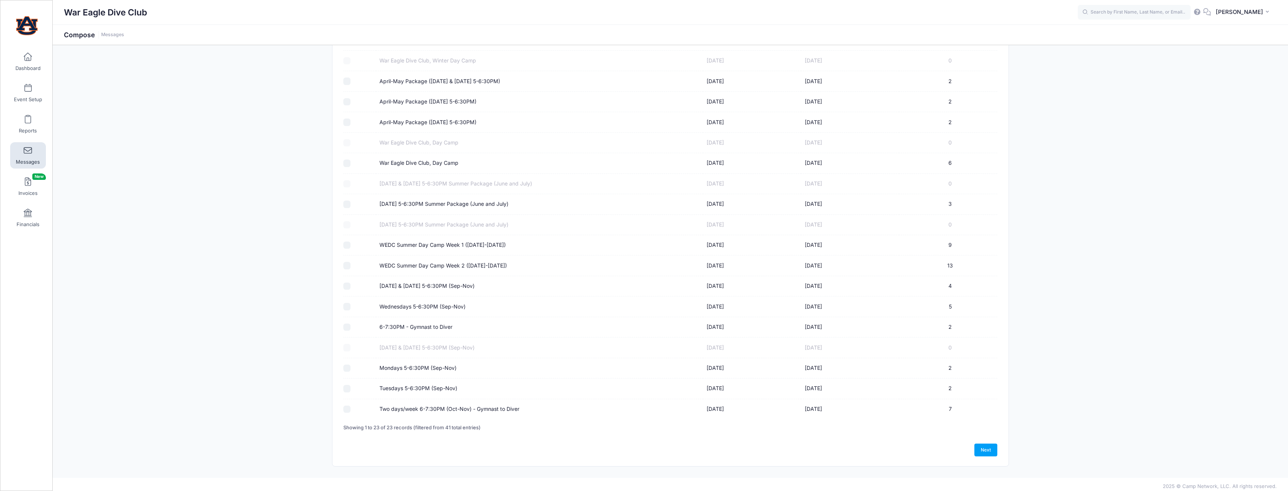
scroll to position [179, 0]
click at [402, 301] on label "Wednesdays 5-6:30PM (Sep-Nov)" at bounding box center [422, 303] width 86 height 8
click at [351, 301] on input "Wednesdays 5-6:30PM (Sep-Nov)" at bounding box center [347, 303] width 8 height 8
checkbox input "true"
click at [403, 284] on label "[DATE] & [DATE] 5-6:30PM (Sep-Nov)" at bounding box center [426, 282] width 95 height 8
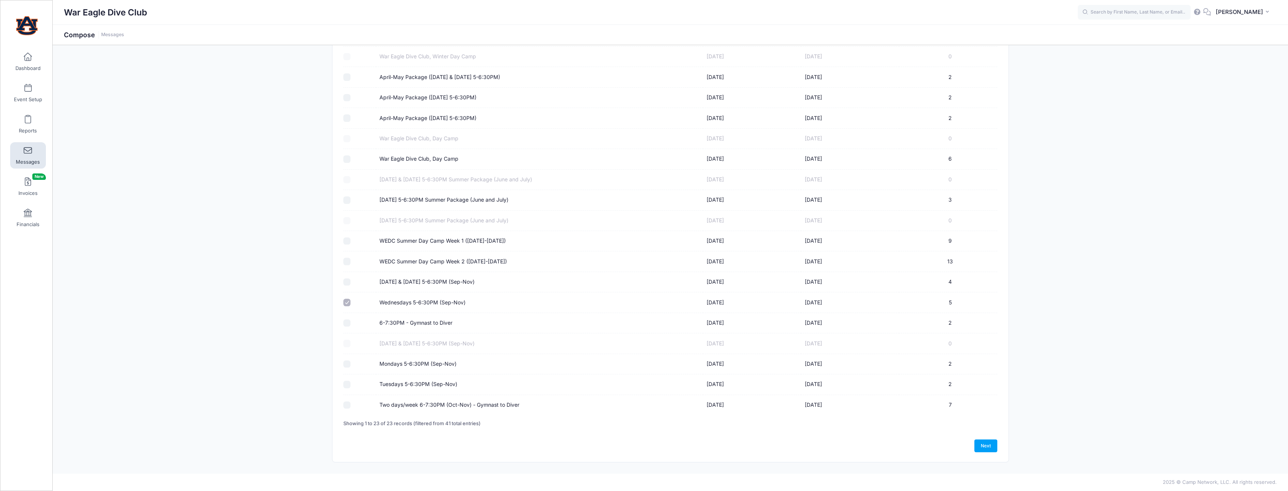
click at [351, 284] on input "[DATE] & [DATE] 5-6:30PM (Sep-Nov)" at bounding box center [347, 282] width 8 height 8
checkbox input "true"
click at [991, 447] on link "Next" at bounding box center [985, 445] width 23 height 13
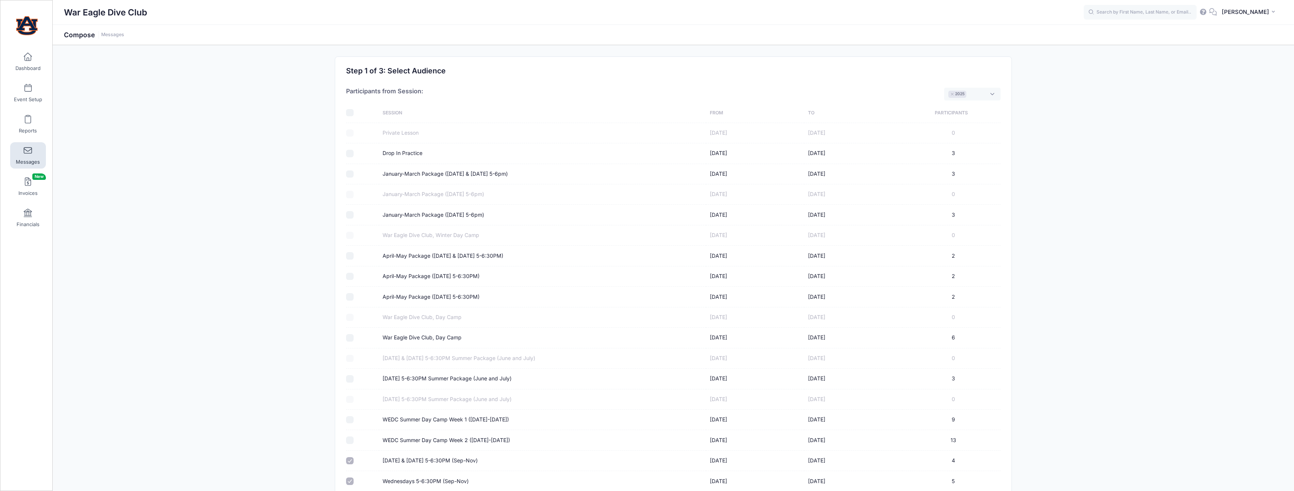
select select "50"
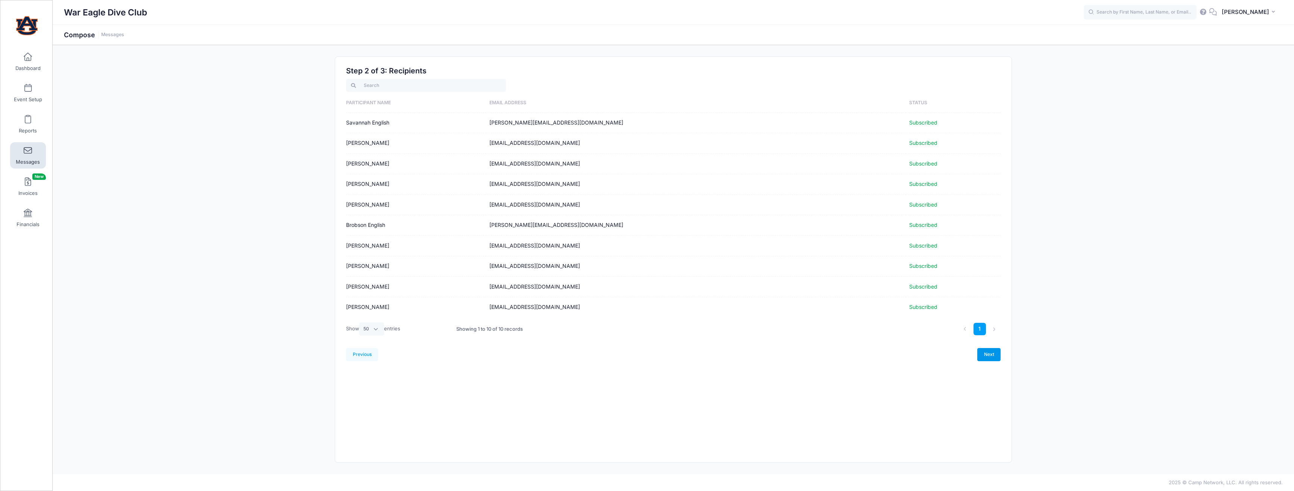
click at [989, 355] on link "Next" at bounding box center [988, 354] width 23 height 13
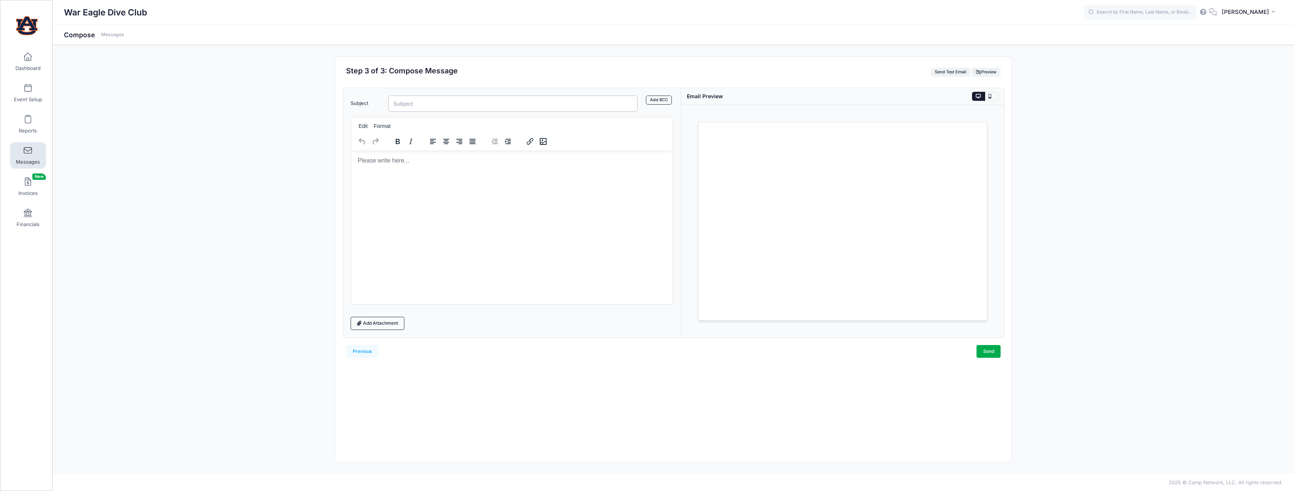
click at [449, 107] on input "Subject" at bounding box center [512, 104] width 249 height 16
type input "Important Info"
click at [483, 166] on html at bounding box center [511, 160] width 321 height 20
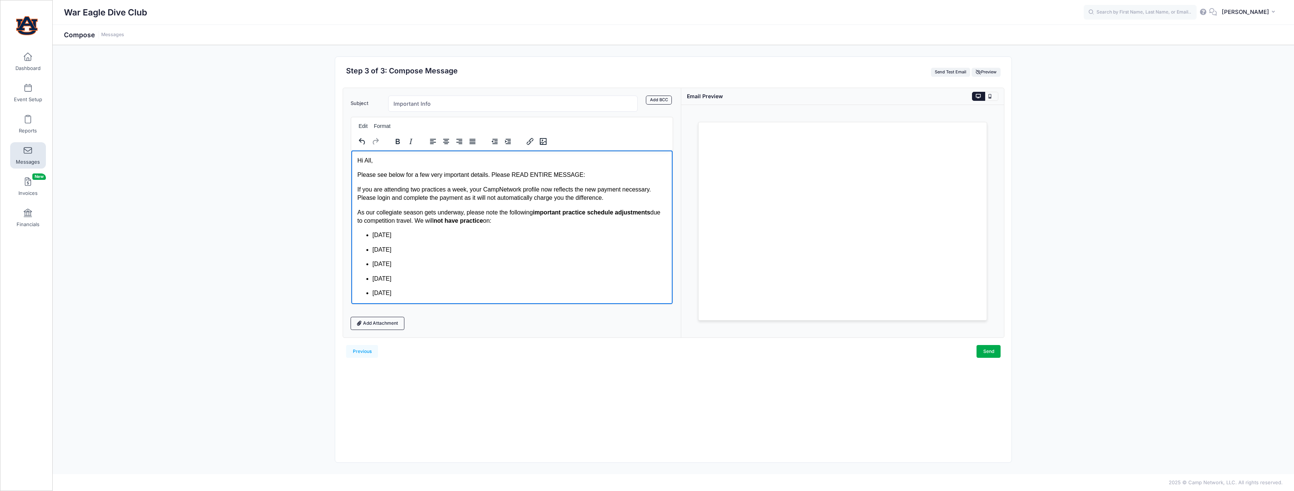
drag, startPoint x: 604, startPoint y: 199, endPoint x: 350, endPoint y: 172, distance: 256.0
click at [351, 172] on html "Hi All, Please see below for a few very important details. Please READ ENTIRE M…" at bounding box center [511, 278] width 321 height 256
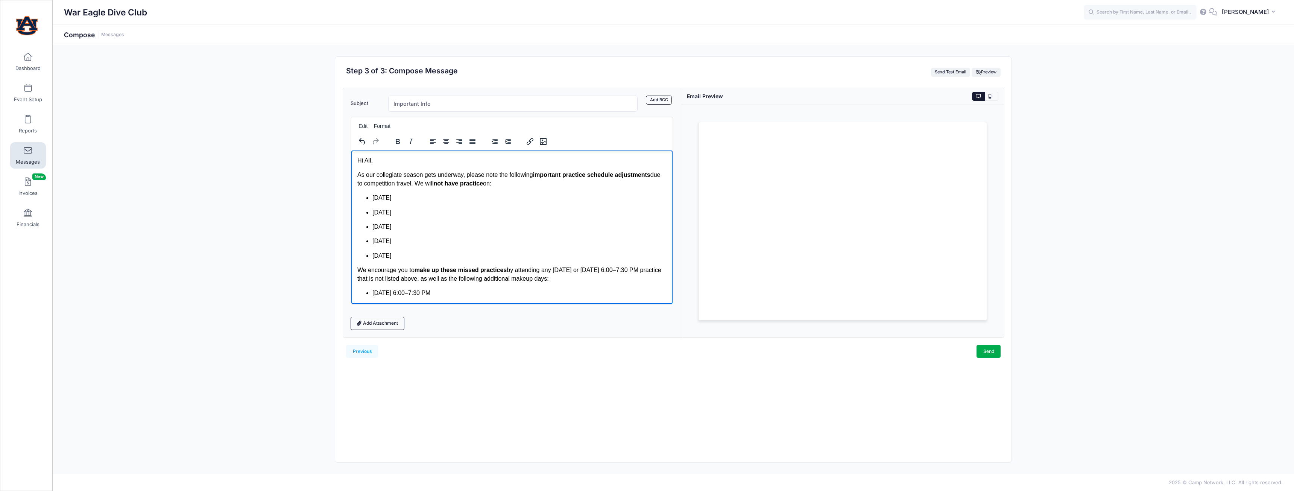
drag, startPoint x: 441, startPoint y: 256, endPoint x: 373, endPoint y: 197, distance: 90.6
click at [373, 197] on ul "[DATE] [DATE] [DATE] [DATE] [DATE]" at bounding box center [511, 226] width 309 height 66
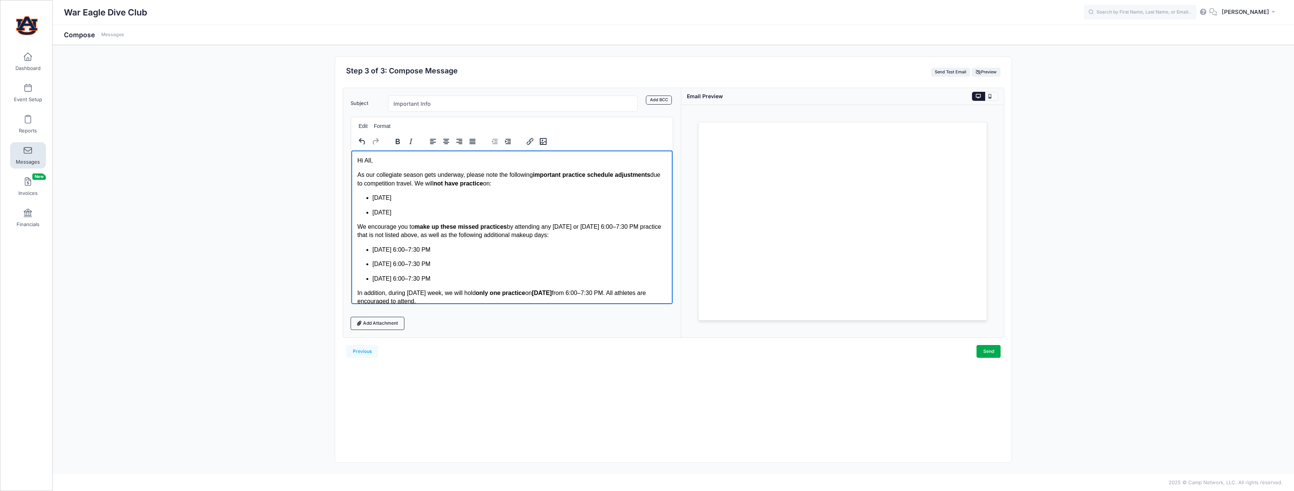
click at [540, 226] on p "We encourage you to make up these missed practices by attending any [DATE] or […" at bounding box center [511, 230] width 309 height 17
drag, startPoint x: 541, startPoint y: 226, endPoint x: 468, endPoint y: 234, distance: 74.1
click at [468, 234] on p "We encourage you to make up these missed practices by attending any [DATE] or […" at bounding box center [511, 230] width 309 height 17
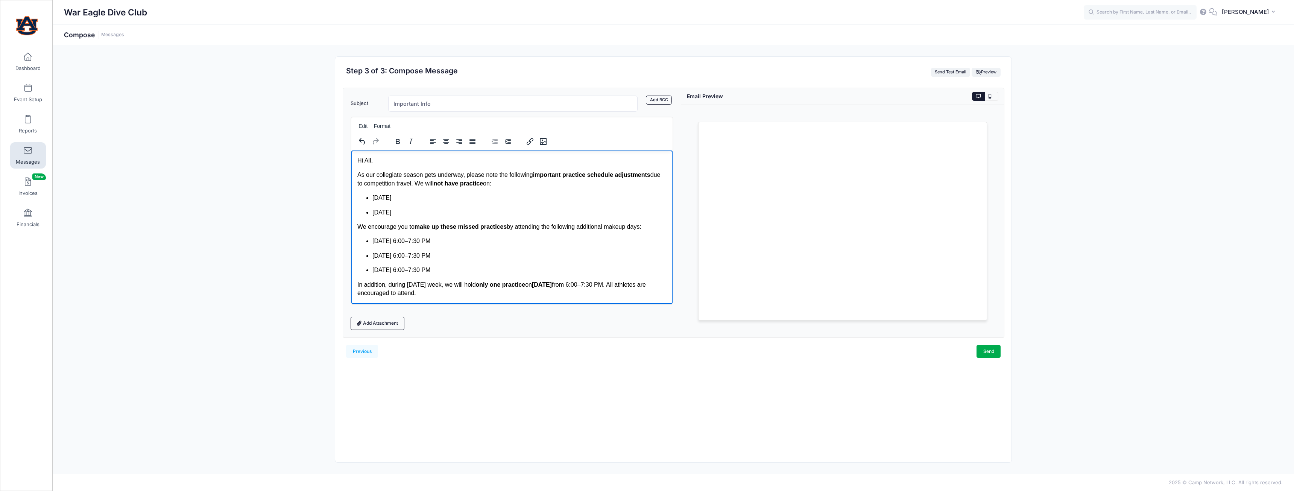
click at [588, 224] on p "We encourage you to make up these missed practices by attending the following a…" at bounding box center [511, 226] width 309 height 8
drag, startPoint x: 373, startPoint y: 241, endPoint x: 478, endPoint y: 272, distance: 109.2
click at [478, 272] on ul "[DATE] 6:00–7:30 PM [DATE] 6:00–7:30 PM [DATE] 6:00–7:30 PM" at bounding box center [511, 255] width 309 height 37
drag, startPoint x: 431, startPoint y: 240, endPoint x: 460, endPoint y: 248, distance: 30.6
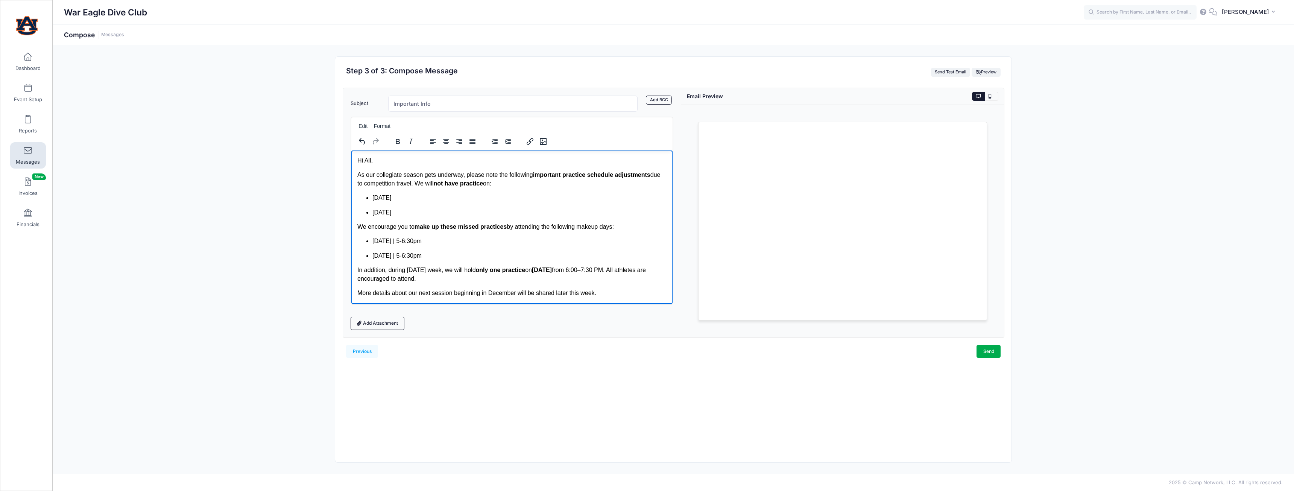
click at [431, 241] on p "[DATE] | 5-6:30pm" at bounding box center [519, 241] width 294 height 8
click at [472, 254] on li "[DATE] | 5-6:30pm" at bounding box center [519, 255] width 294 height 8
drag, startPoint x: 634, startPoint y: 270, endPoint x: 658, endPoint y: 271, distance: 24.5
click at [658, 271] on p "In addition, during [DATE] week, we will hold only one practice [DATE][DATE] 6:…" at bounding box center [511, 273] width 309 height 17
click at [447, 240] on p "[DATE] | 5-6:30pm" at bounding box center [519, 241] width 294 height 8
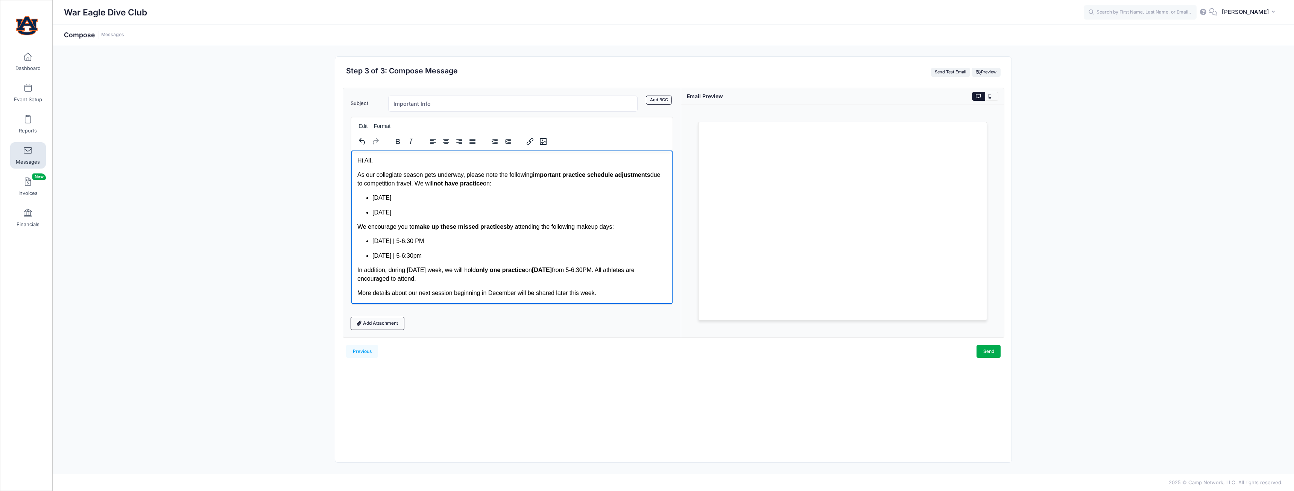
click at [455, 257] on li "[DATE] | 5-6:30pm" at bounding box center [519, 255] width 294 height 8
click at [649, 268] on p "In addition, during [DATE] week, we will hold only one practice [DATE][DATE] 5-…" at bounding box center [511, 273] width 309 height 17
click at [614, 293] on p "More details about our next session beginning in December will be shared later …" at bounding box center [511, 292] width 309 height 8
drag, startPoint x: 436, startPoint y: 103, endPoint x: 419, endPoint y: 105, distance: 17.4
click at [419, 105] on input "Important Info" at bounding box center [512, 104] width 249 height 16
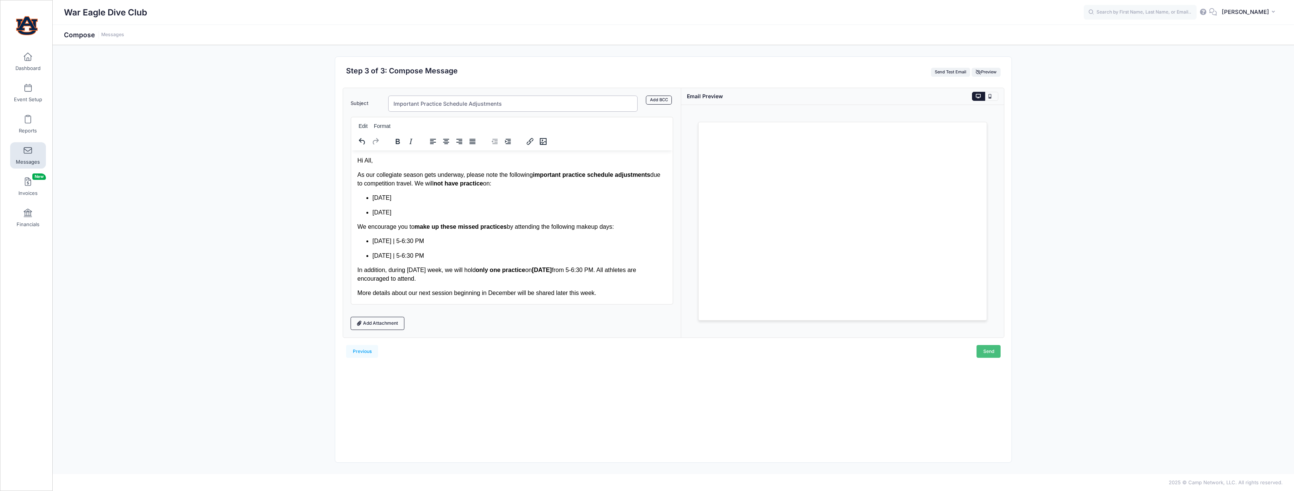
type input "Important Practice Schedule Adjustments"
click at [982, 349] on link "Send" at bounding box center [988, 351] width 24 height 13
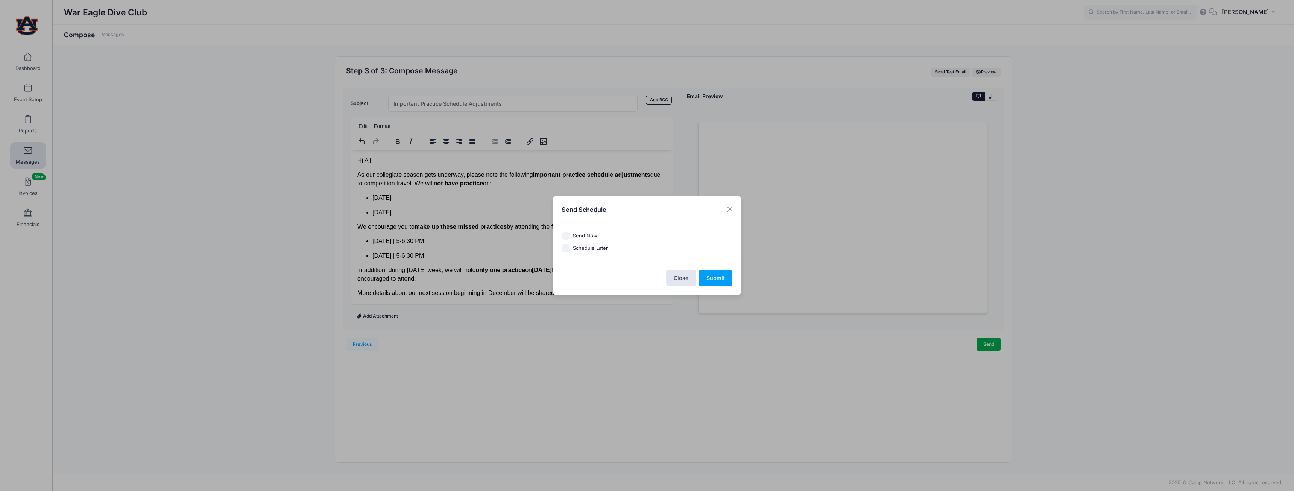
click at [569, 235] on input "Send Now" at bounding box center [565, 236] width 9 height 9
radio input "true"
click at [721, 272] on button "Submit" at bounding box center [715, 278] width 34 height 16
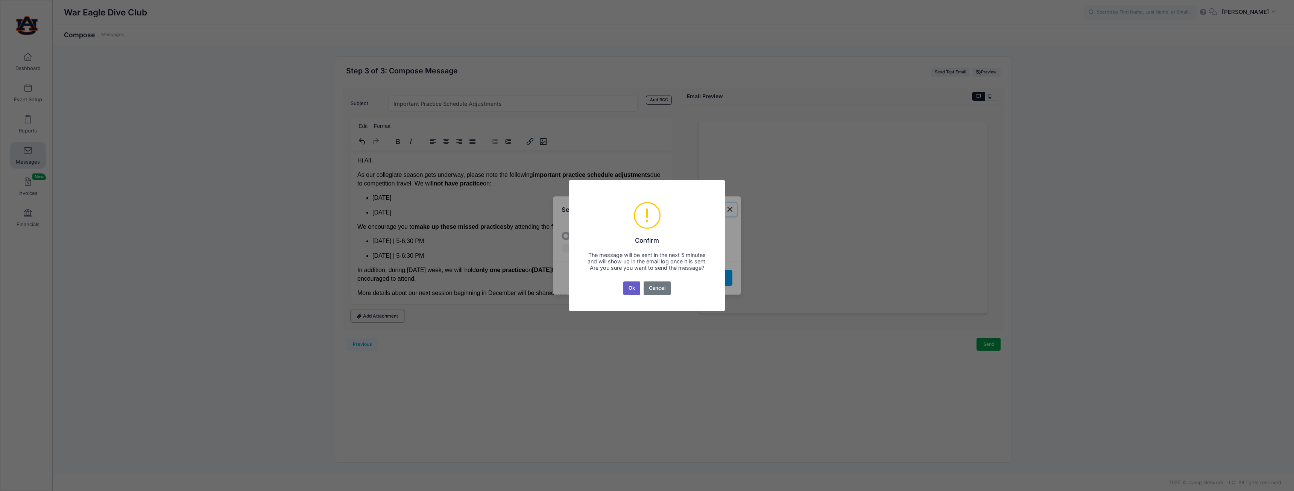
click at [634, 284] on button "Ok" at bounding box center [631, 288] width 17 height 14
